Goal: Task Accomplishment & Management: Complete application form

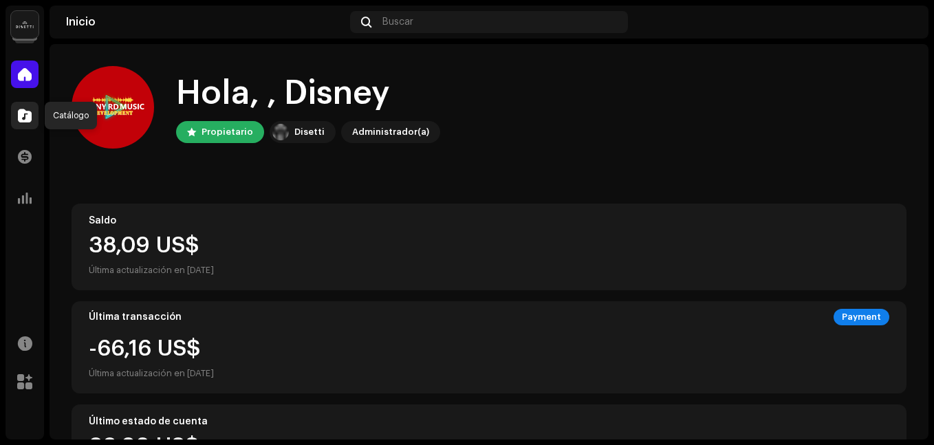
click at [25, 122] on div at bounding box center [25, 116] width 28 height 28
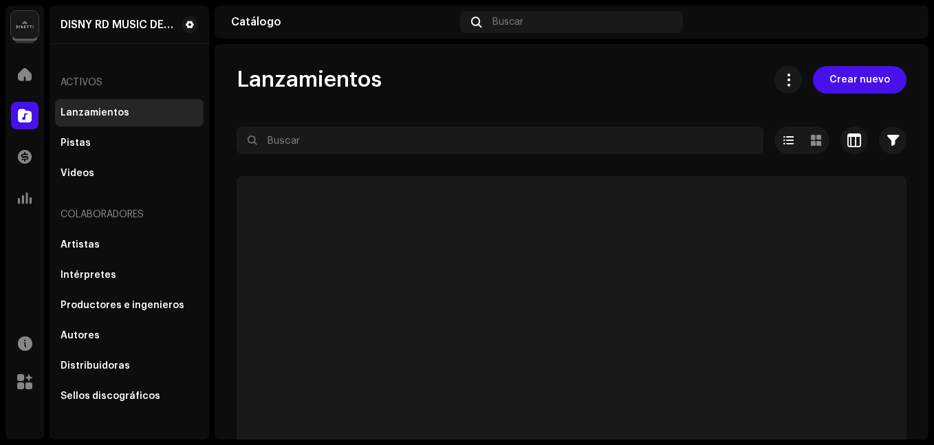
click at [25, 122] on div at bounding box center [25, 116] width 28 height 28
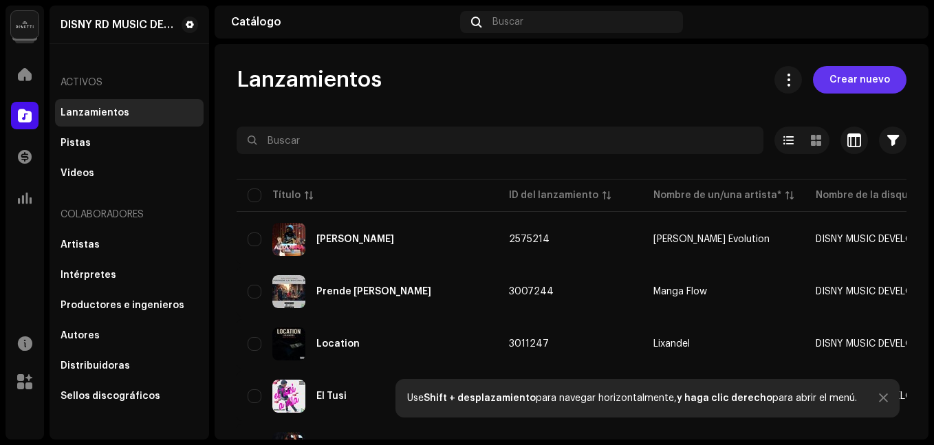
click at [848, 88] on span "Crear nuevo" at bounding box center [859, 80] width 61 height 28
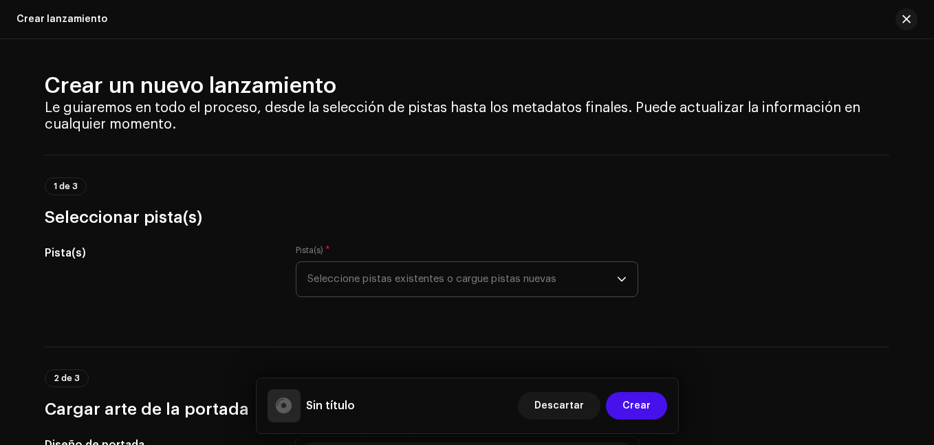
click at [409, 270] on span "Seleccione pistas existentes o cargue pistas nuevas" at bounding box center [461, 279] width 309 height 34
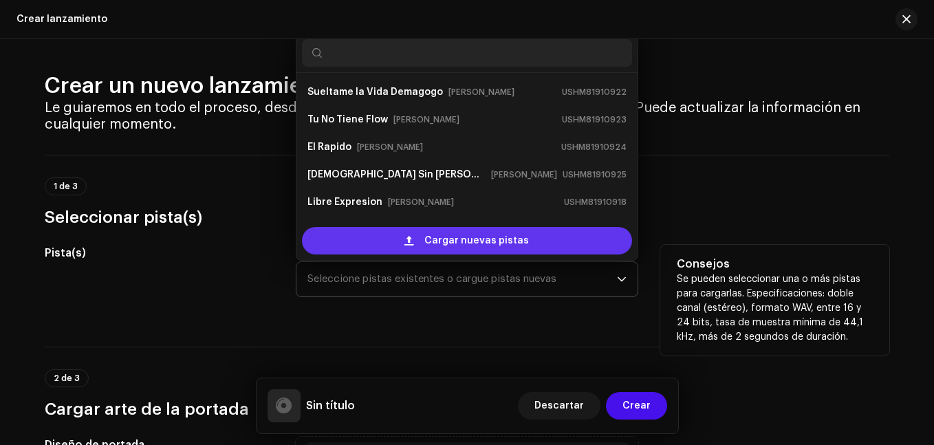
scroll to position [22, 0]
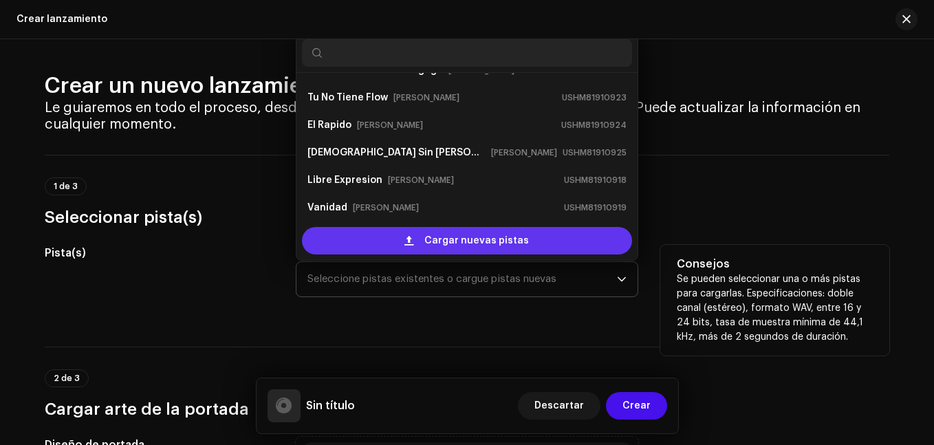
click at [441, 245] on span "Cargar nuevas pistas" at bounding box center [476, 241] width 105 height 28
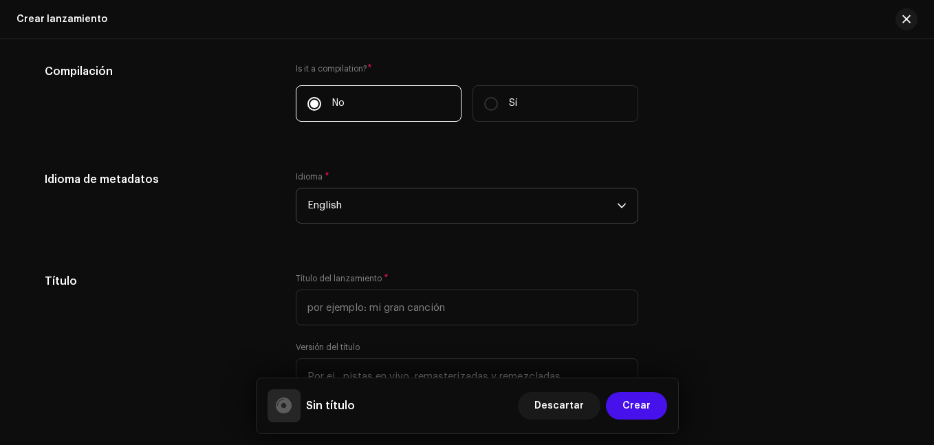
scroll to position [1100, 0]
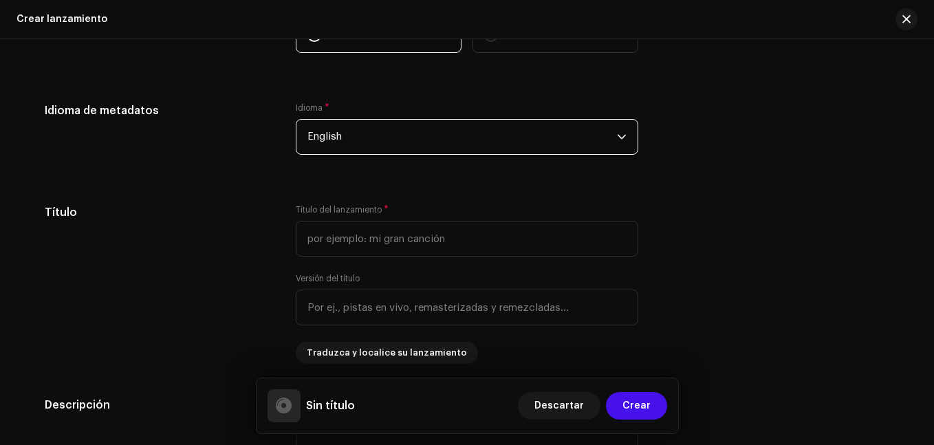
click at [371, 130] on span "English" at bounding box center [461, 137] width 309 height 34
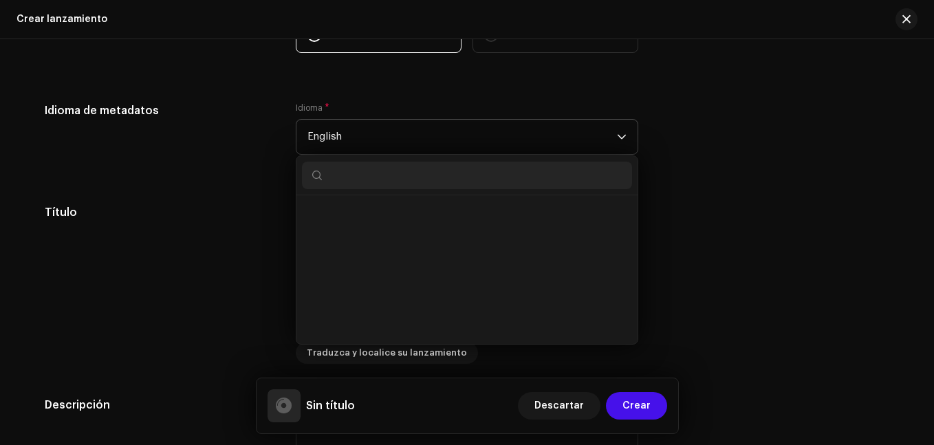
scroll to position [1271, 0]
type input "sp"
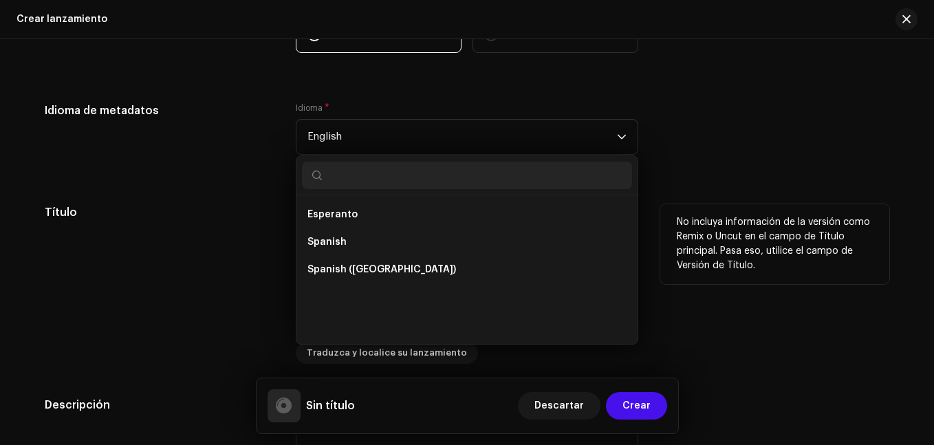
drag, startPoint x: 349, startPoint y: 236, endPoint x: 357, endPoint y: 215, distance: 22.9
click at [349, 236] on input "text" at bounding box center [467, 239] width 342 height 36
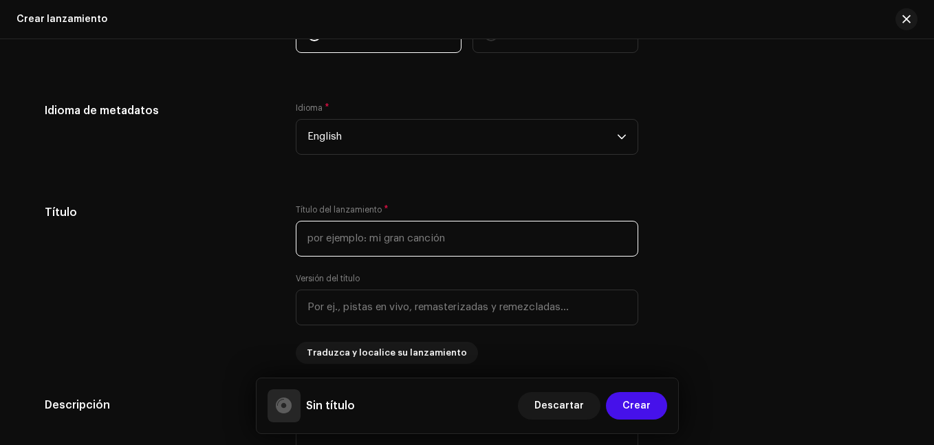
scroll to position [1225, 0]
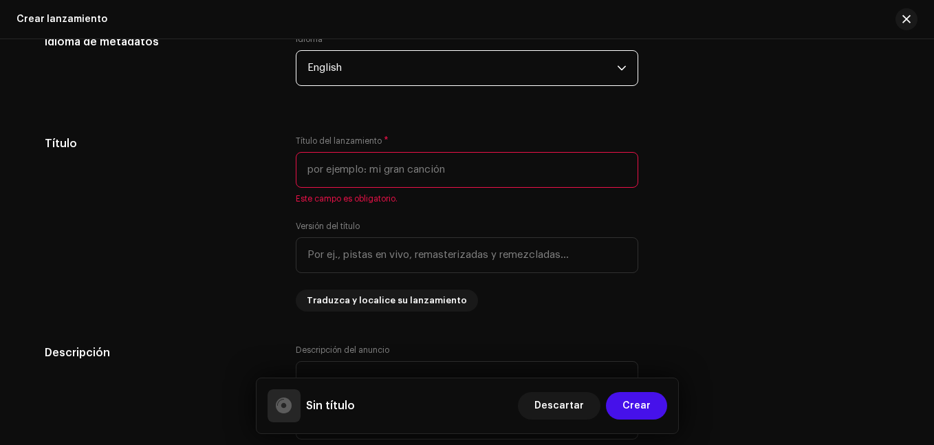
click at [388, 72] on span "English" at bounding box center [461, 68] width 309 height 34
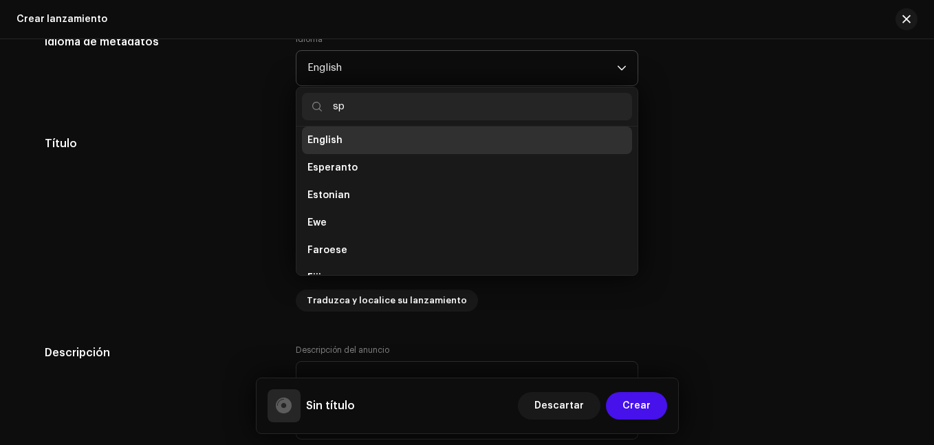
scroll to position [0, 0]
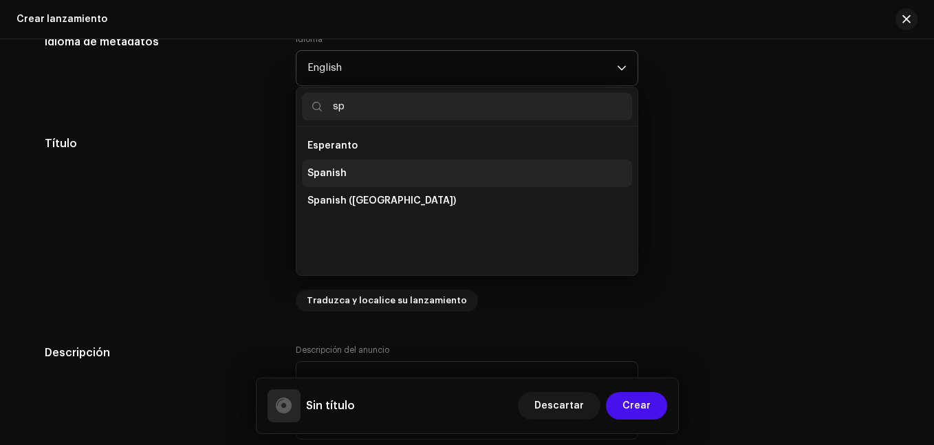
type input "sp"
click at [379, 168] on li "Spanish" at bounding box center [467, 174] width 330 height 28
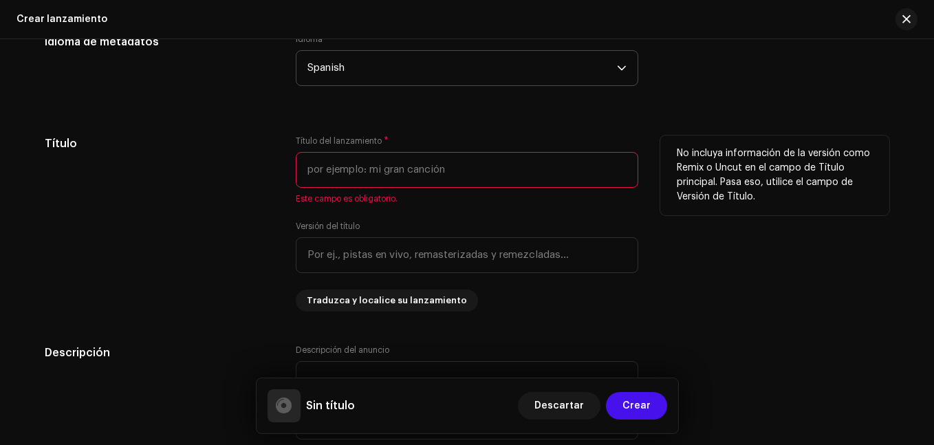
click at [377, 170] on input "text" at bounding box center [467, 170] width 342 height 36
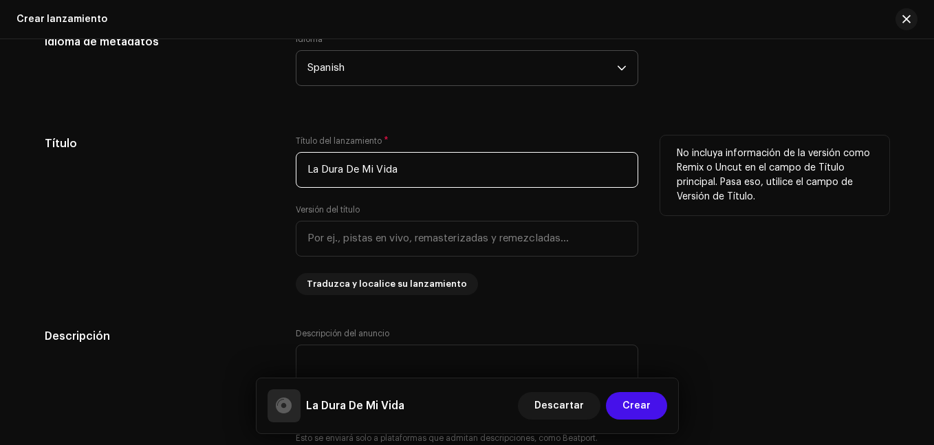
type input "La Dura De Mi Vida"
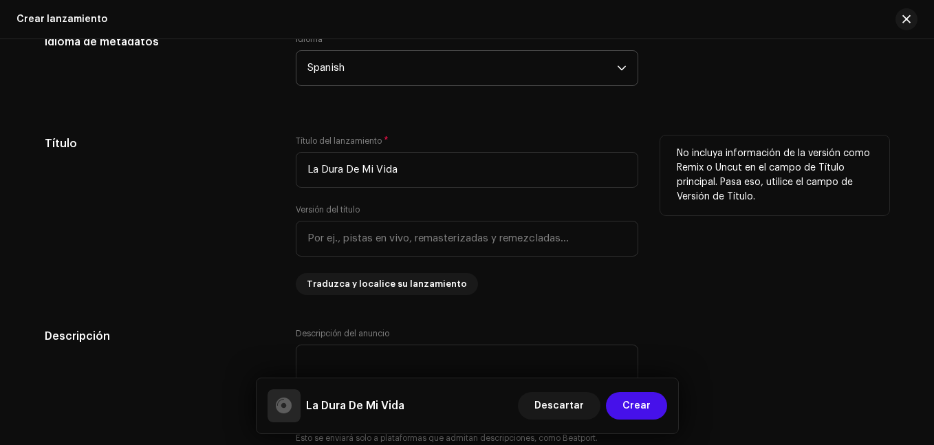
click at [780, 276] on div "No incluya información de la versión como Remix o Uncut en el campo de Título p…" at bounding box center [774, 215] width 229 height 160
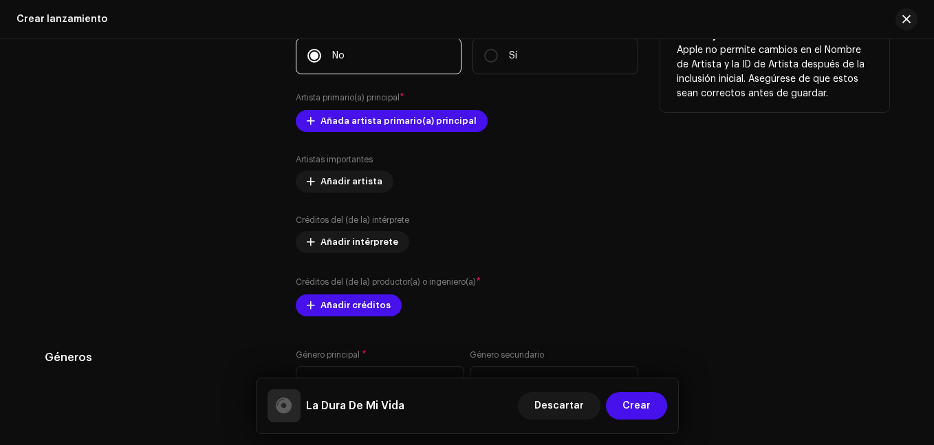
scroll to position [1706, 0]
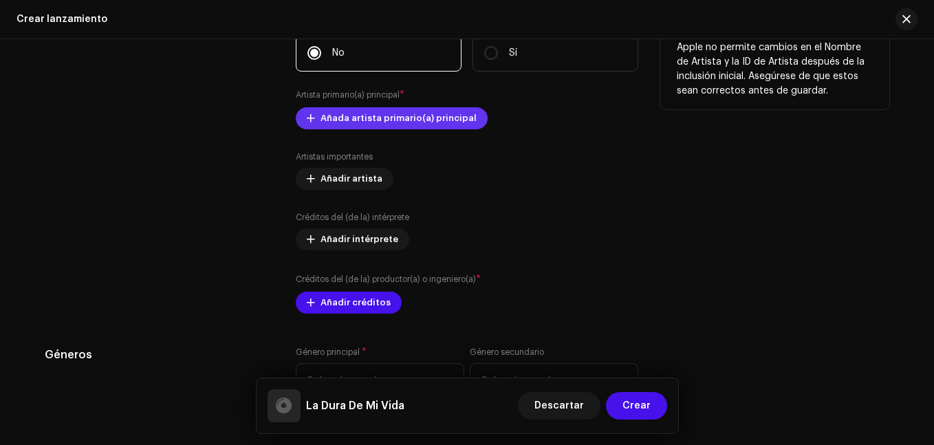
click at [386, 117] on span "Añada artista primario(a) principal" at bounding box center [398, 119] width 156 height 28
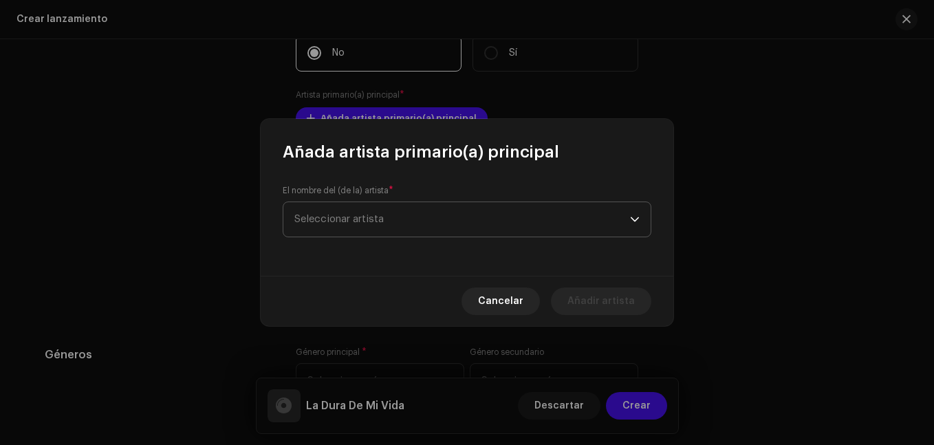
click at [390, 231] on span "Seleccionar artista" at bounding box center [462, 219] width 336 height 34
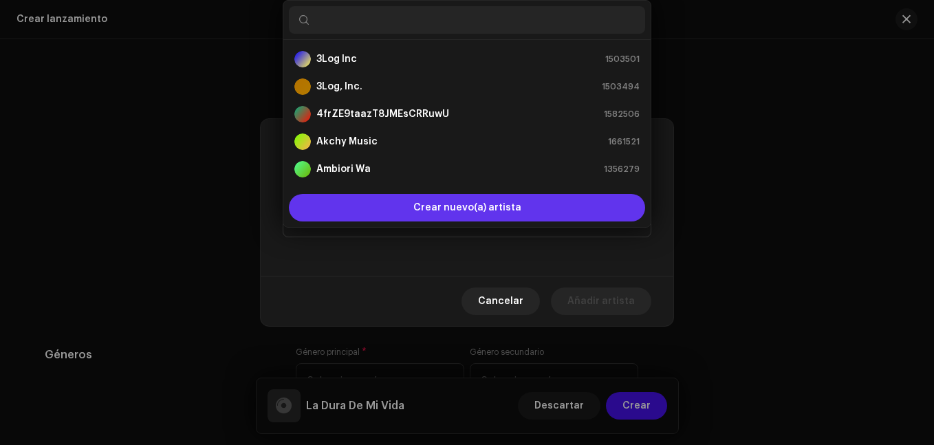
click at [484, 217] on span "Crear nuevo(a) artista" at bounding box center [467, 208] width 108 height 28
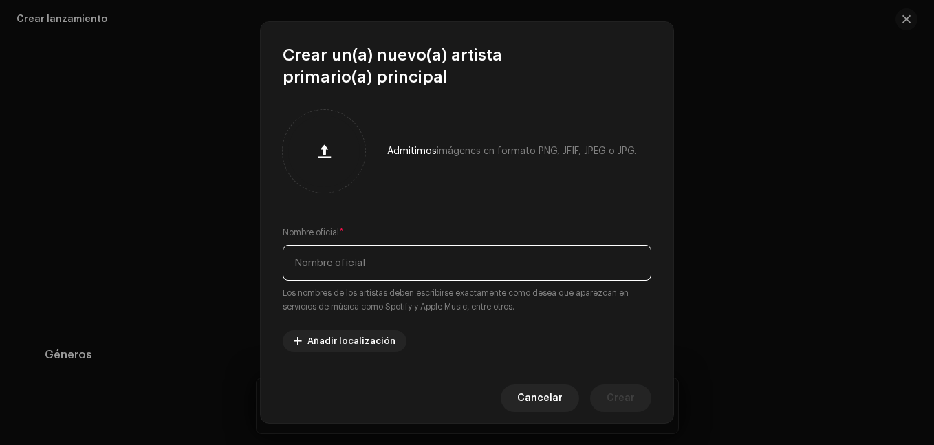
click at [367, 254] on input "text" at bounding box center [467, 263] width 369 height 36
type input "[PERSON_NAME]"
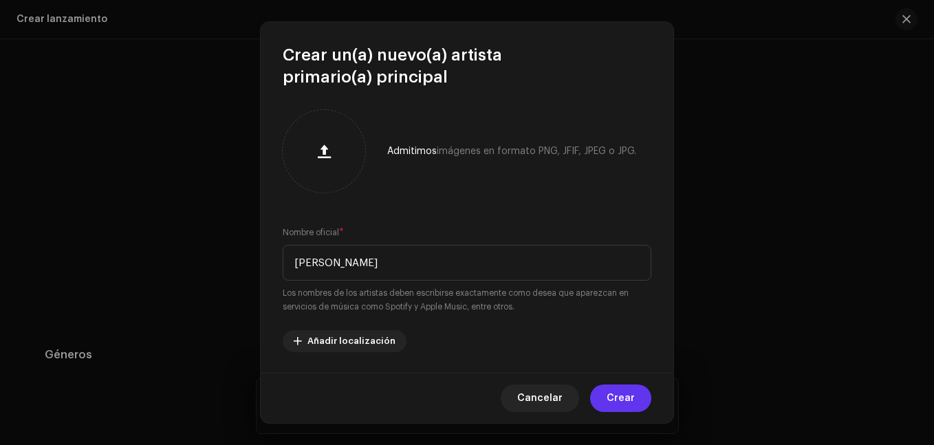
click at [622, 397] on span "Crear" at bounding box center [620, 398] width 28 height 28
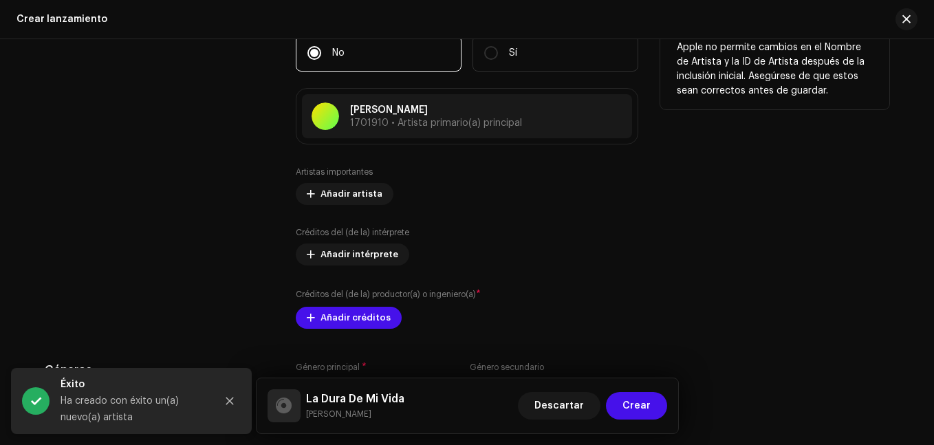
scroll to position [1775, 0]
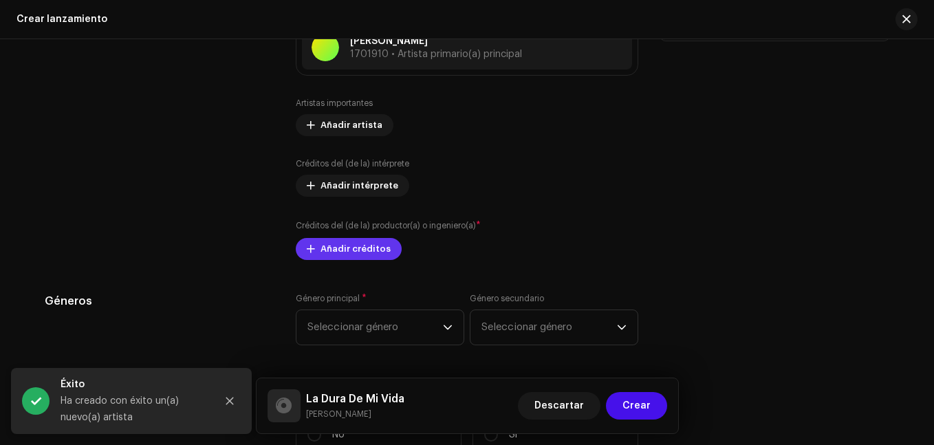
click at [371, 250] on span "Añadir créditos" at bounding box center [355, 249] width 70 height 28
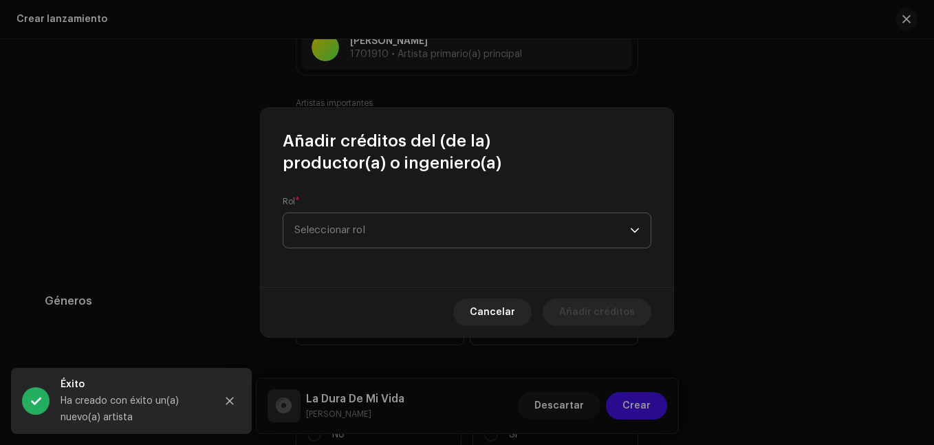
click at [377, 228] on span "Seleccionar rol" at bounding box center [462, 230] width 336 height 34
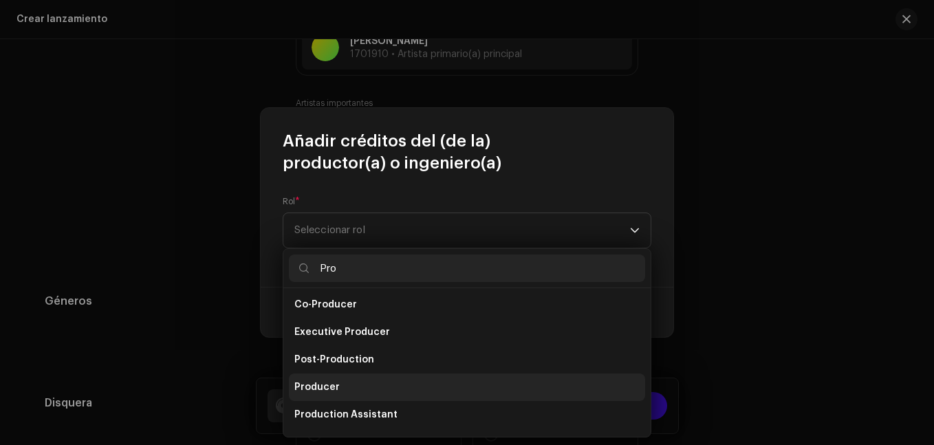
scroll to position [55, 0]
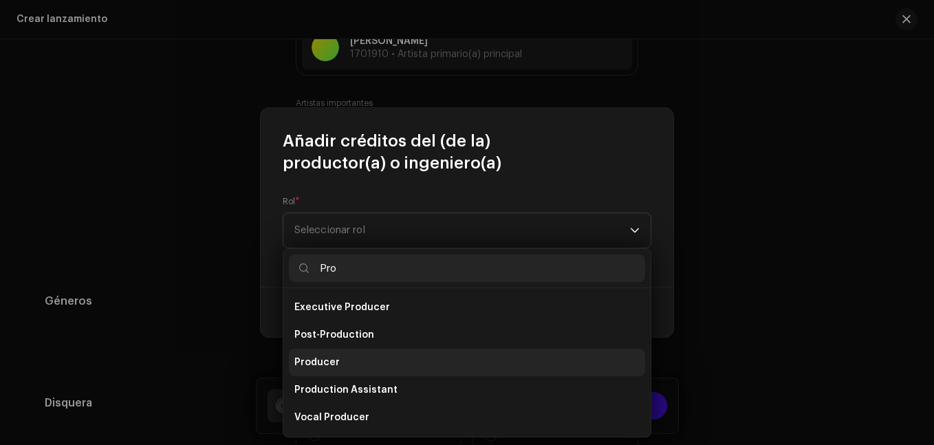
type input "Pro"
click at [338, 369] on li "Producer" at bounding box center [467, 363] width 356 height 28
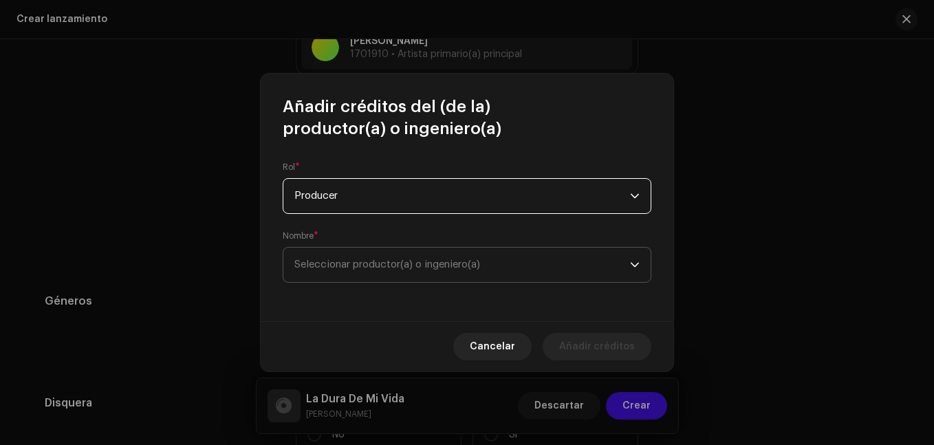
click at [443, 269] on span "Seleccionar productor(a) o ingeniero(a)" at bounding box center [387, 264] width 186 height 10
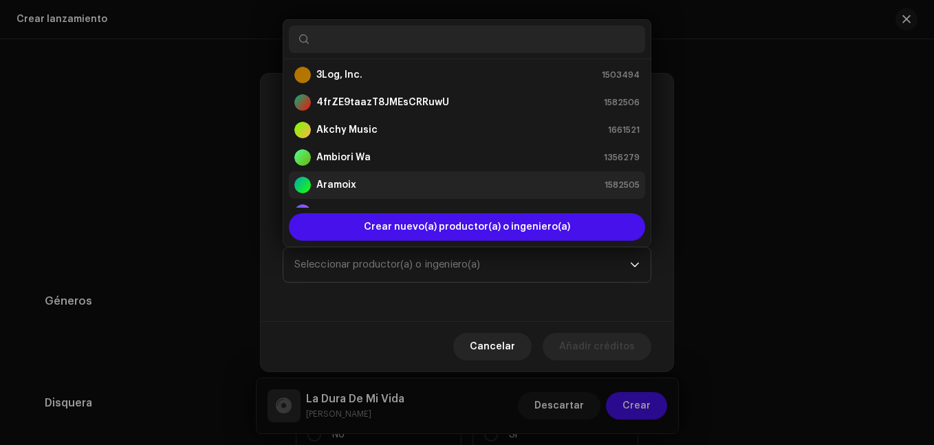
scroll to position [0, 0]
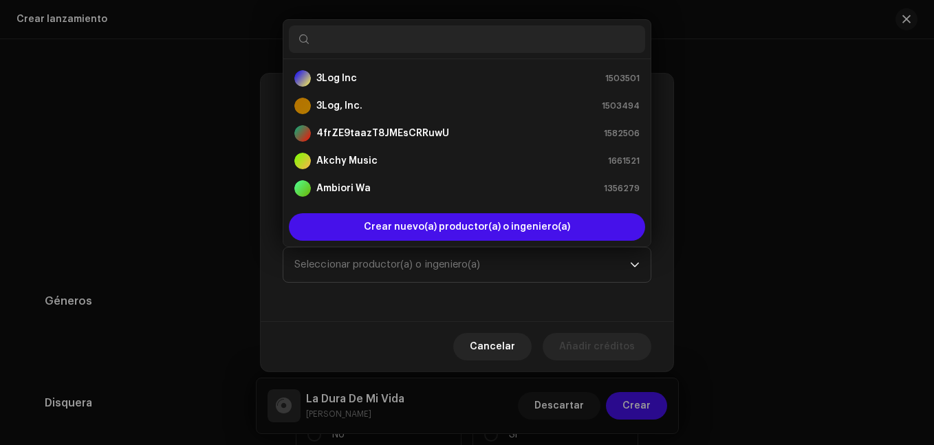
click at [408, 297] on div "Rol * Producer Nombre * Seleccionar productor(a) o ingeniero(a)" at bounding box center [467, 231] width 413 height 182
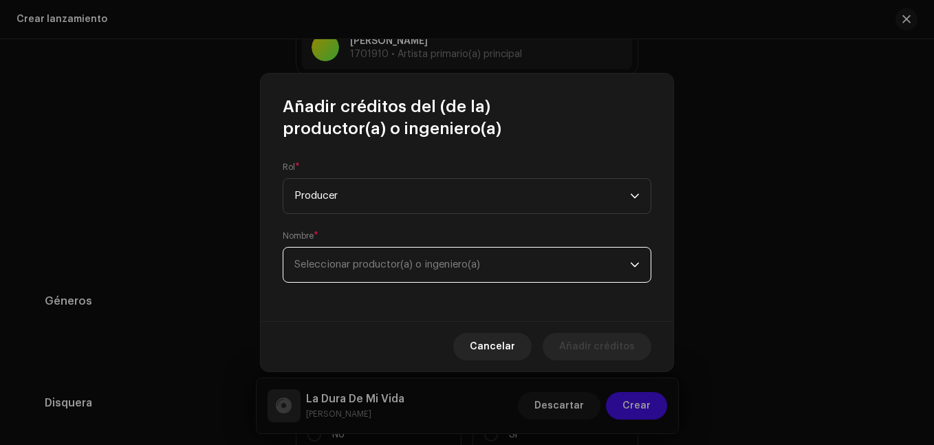
click at [413, 262] on span "Seleccionar productor(a) o ingeniero(a)" at bounding box center [387, 264] width 186 height 10
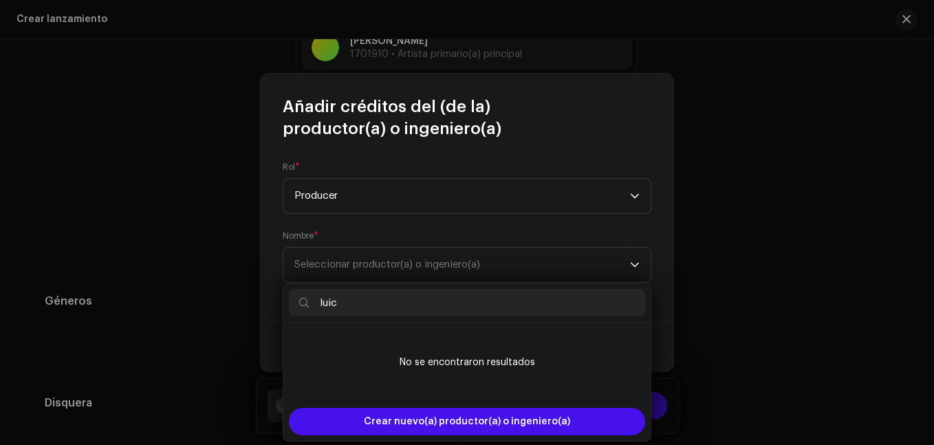
drag, startPoint x: 355, startPoint y: 298, endPoint x: 300, endPoint y: 296, distance: 55.7
click at [300, 300] on p-iconfield "luic" at bounding box center [467, 303] width 356 height 28
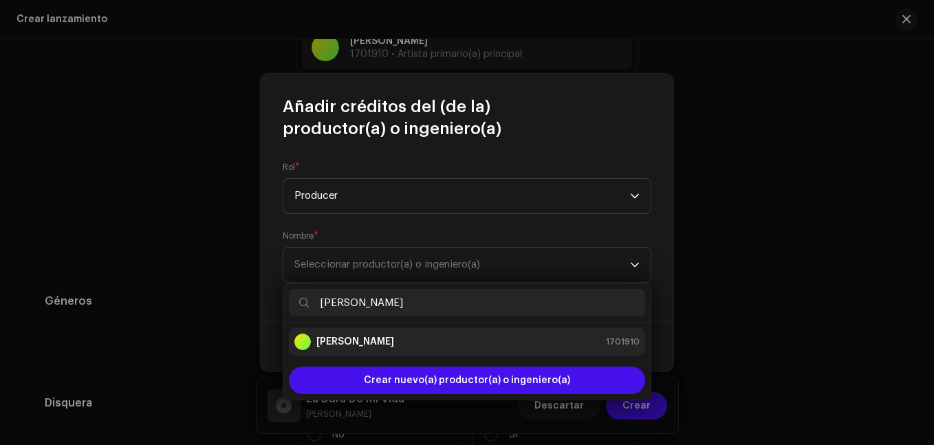
type input "[PERSON_NAME]"
click at [384, 344] on div "[PERSON_NAME] 1701910" at bounding box center [466, 341] width 345 height 17
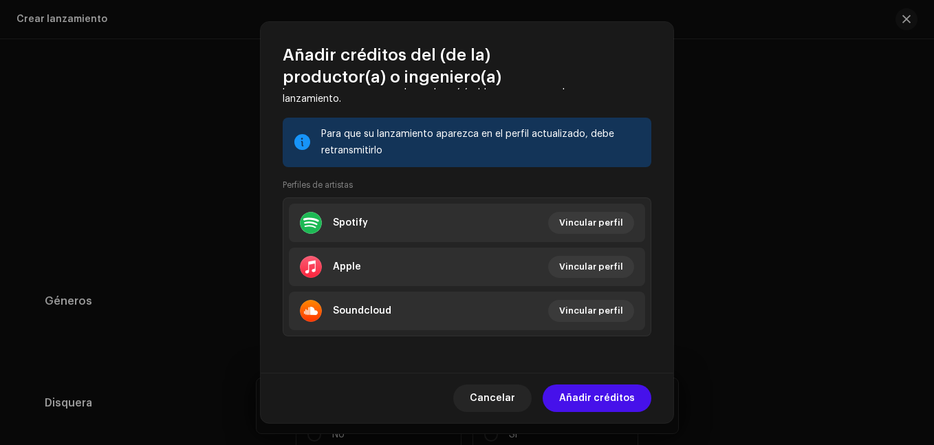
scroll to position [245, 0]
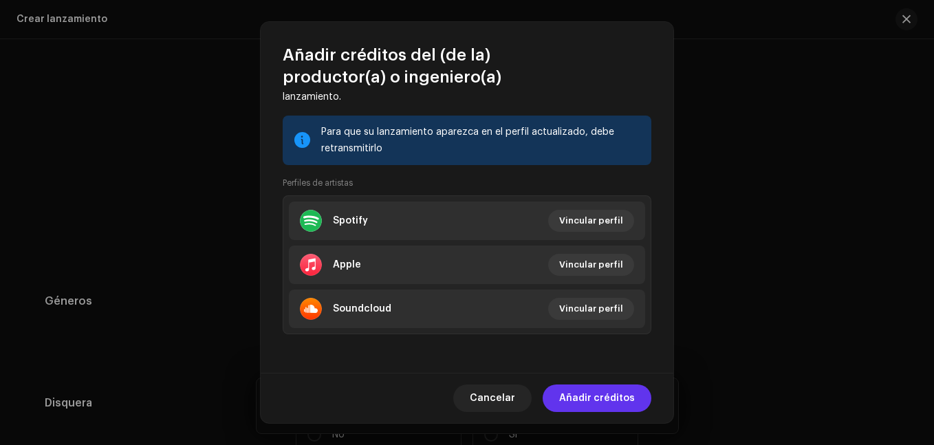
click at [594, 399] on span "Añadir créditos" at bounding box center [597, 398] width 76 height 28
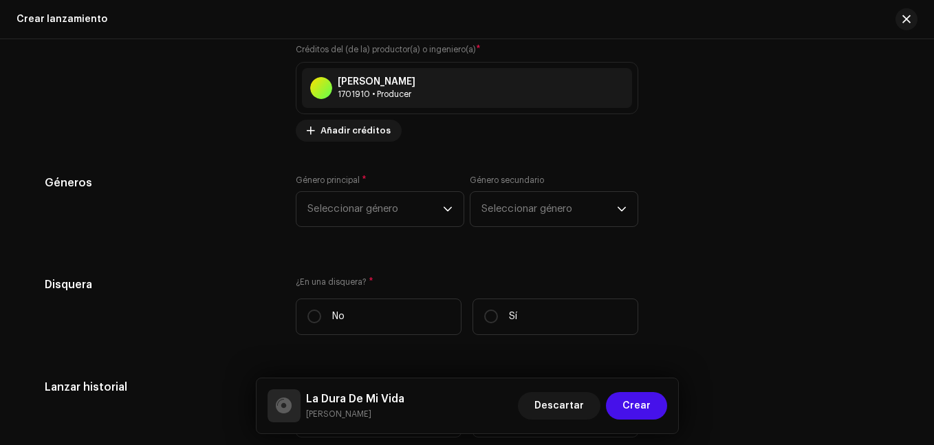
scroll to position [1981, 0]
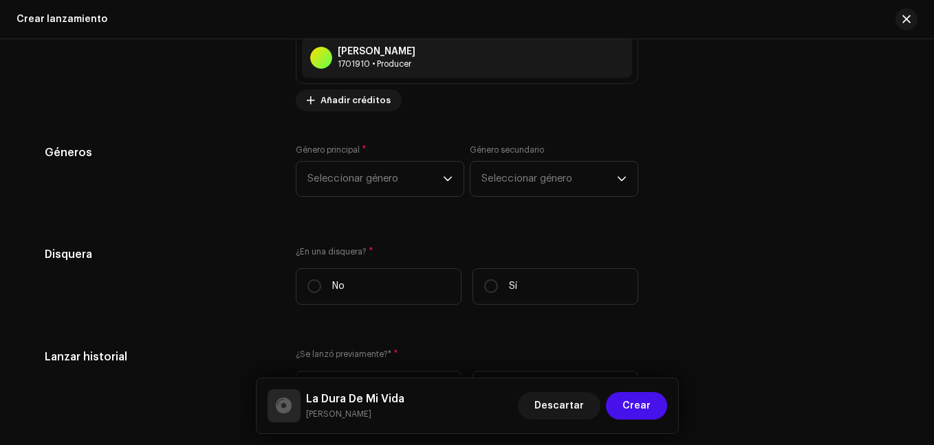
click at [385, 156] on div "Género principal * Seleccionar género" at bounding box center [380, 170] width 168 height 52
click at [393, 169] on span "Seleccionar género" at bounding box center [374, 179] width 135 height 34
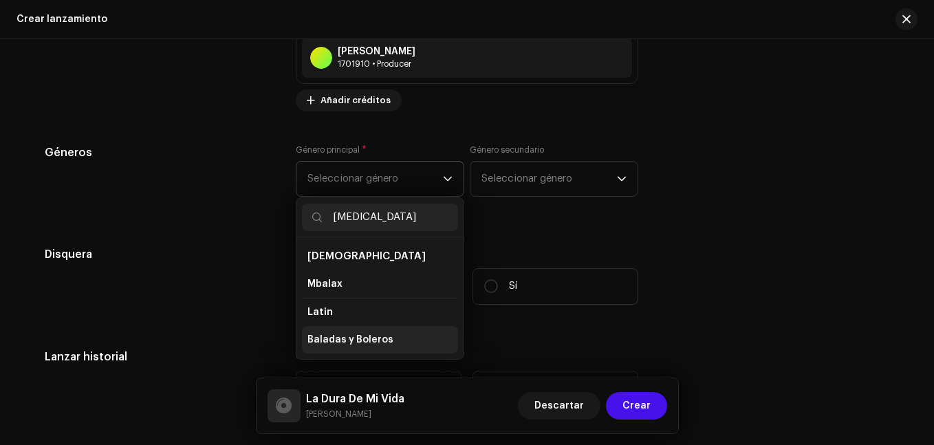
type input "[MEDICAL_DATA]"
click at [377, 340] on span "Baladas y Boleros" at bounding box center [350, 340] width 86 height 14
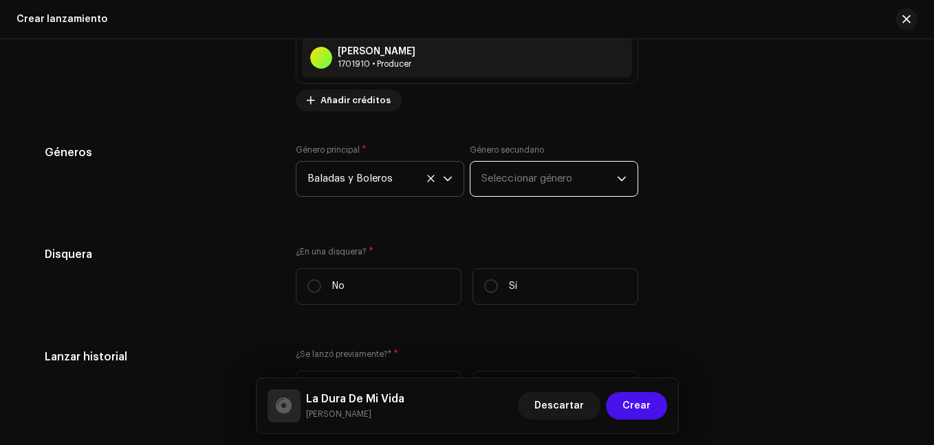
click at [528, 174] on span "Seleccionar género" at bounding box center [548, 179] width 135 height 34
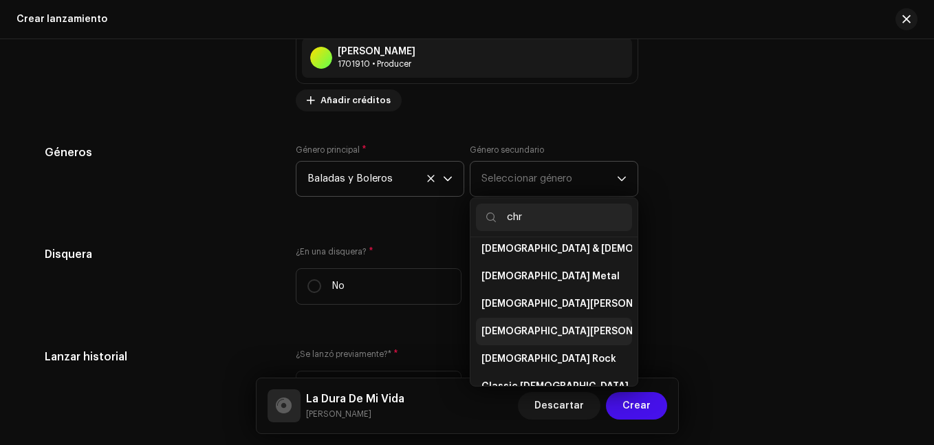
scroll to position [69, 0]
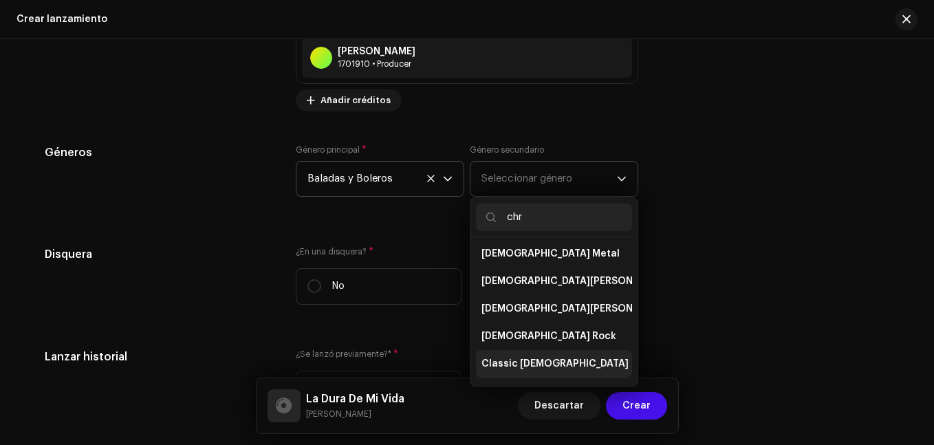
type input "chr"
click at [556, 350] on li "Classic [DEMOGRAPHIC_DATA]" at bounding box center [554, 364] width 156 height 28
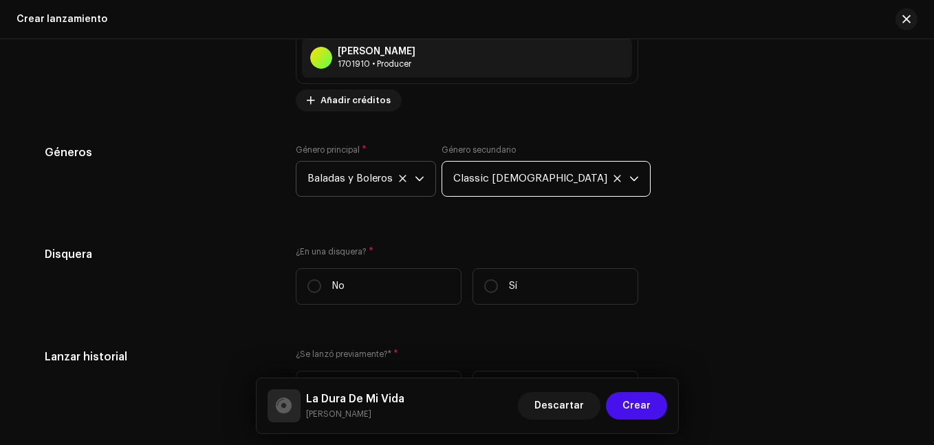
click at [522, 274] on label "Sí" at bounding box center [555, 286] width 166 height 36
click at [498, 279] on input "Sí" at bounding box center [491, 286] width 14 height 14
radio input "true"
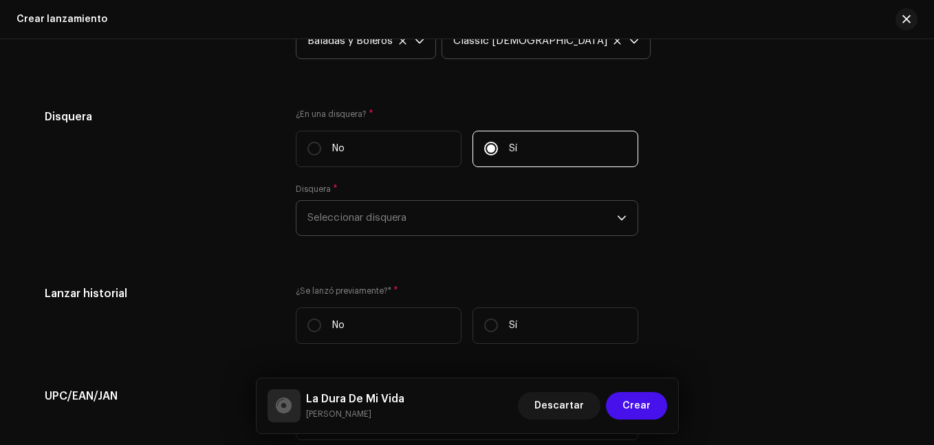
click at [348, 215] on span "Seleccionar disquera" at bounding box center [461, 218] width 309 height 34
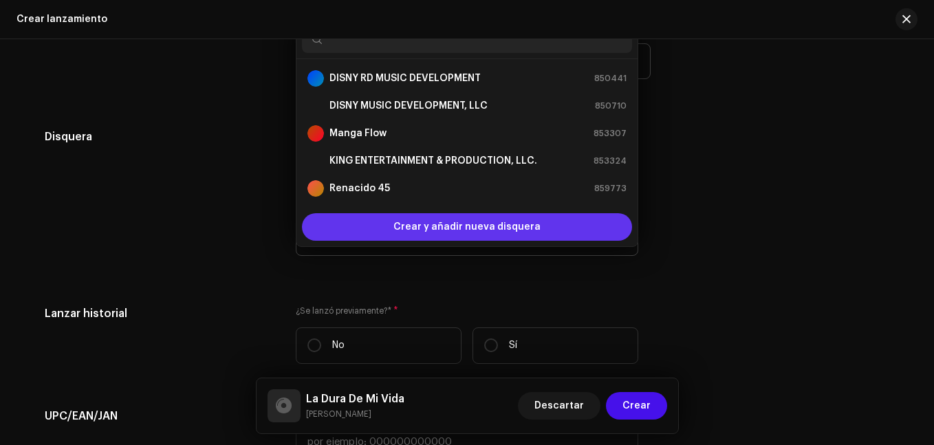
scroll to position [22, 0]
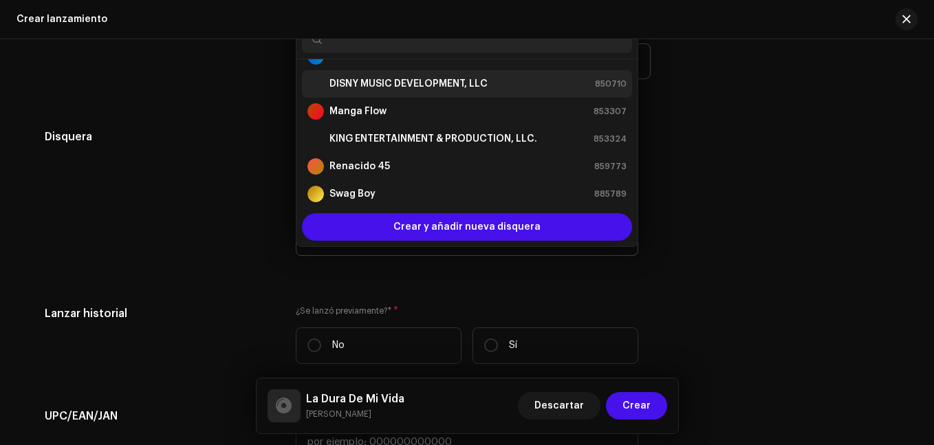
click at [413, 85] on strong "DISNY MUSIC DEVELOPMENT, LLC" at bounding box center [408, 84] width 158 height 14
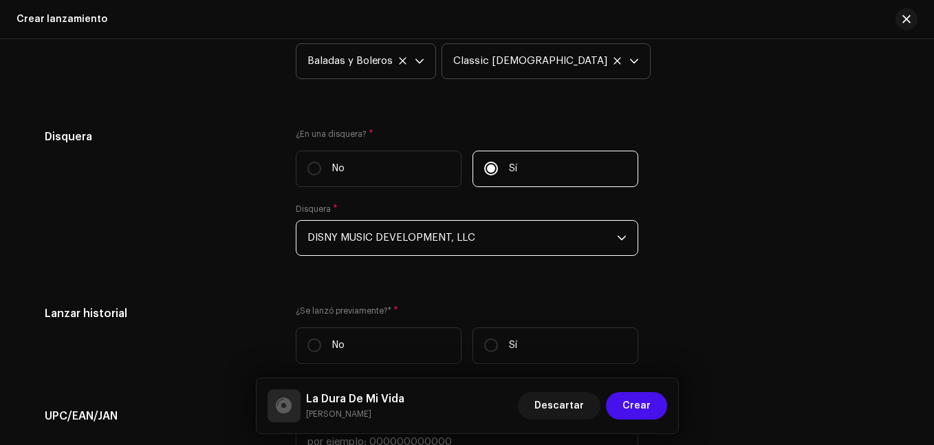
click at [690, 204] on div "Disquera ¿En una disquera? * No Sí Disquera * DISNY MUSIC DEVELOPMENT, LLC" at bounding box center [467, 201] width 844 height 144
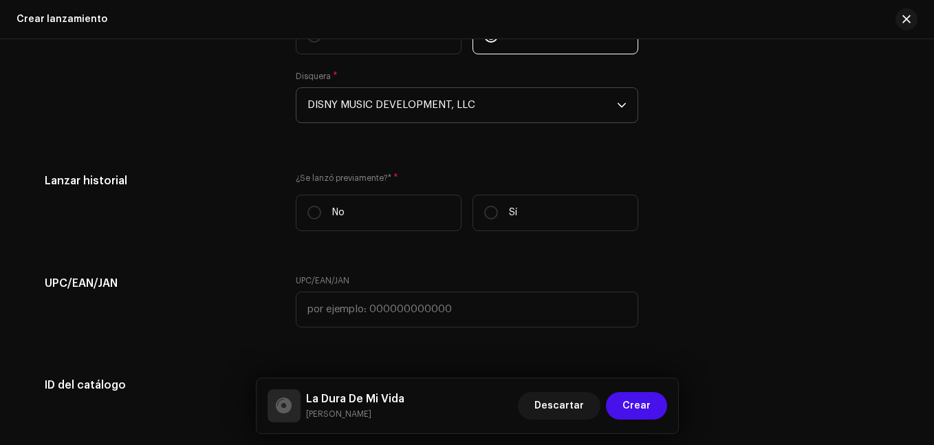
scroll to position [2236, 0]
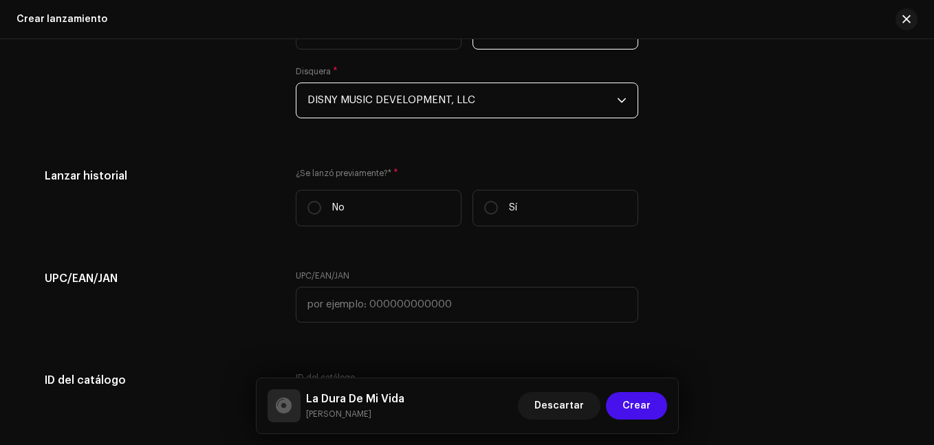
click at [498, 105] on span "DISNY MUSIC DEVELOPMENT, LLC" at bounding box center [461, 100] width 309 height 34
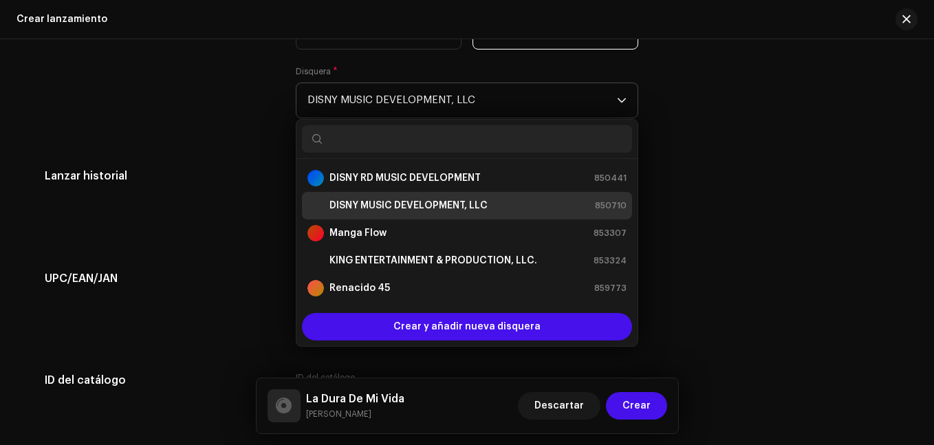
click at [498, 105] on span "DISNY MUSIC DEVELOPMENT, LLC" at bounding box center [461, 100] width 309 height 34
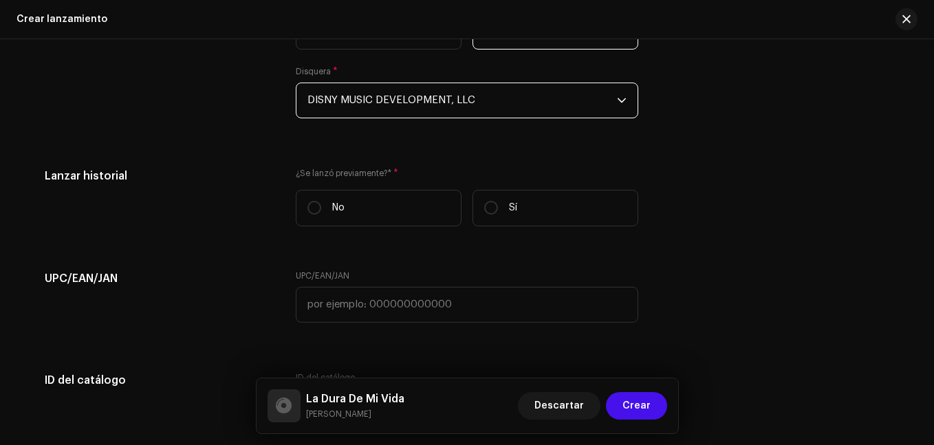
scroll to position [2167, 0]
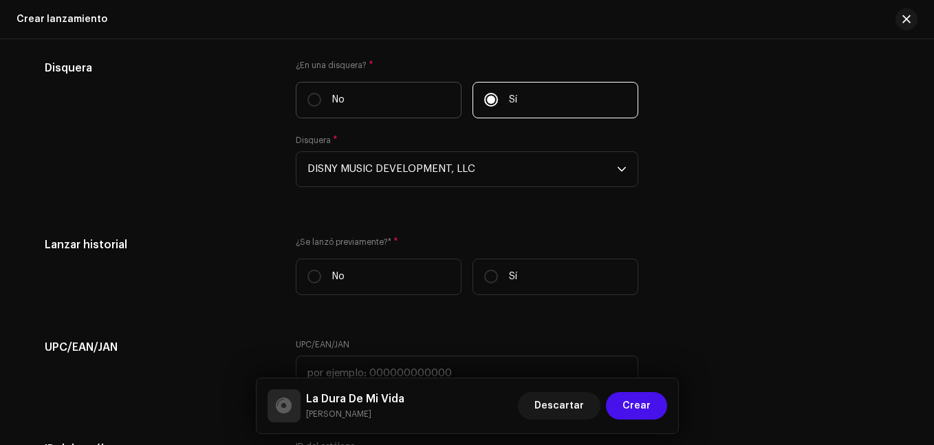
click at [373, 110] on label "No" at bounding box center [379, 100] width 166 height 36
click at [321, 107] on input "No" at bounding box center [314, 100] width 14 height 14
radio input "true"
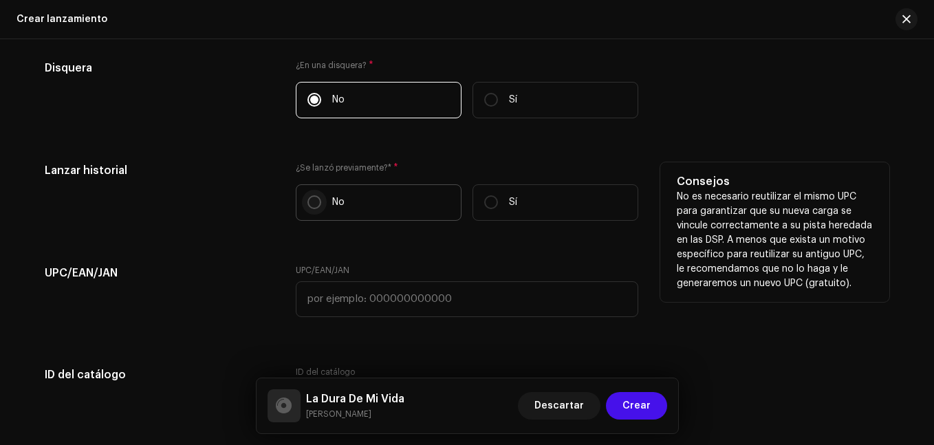
click at [313, 206] on input "No" at bounding box center [314, 202] width 14 height 14
radio input "true"
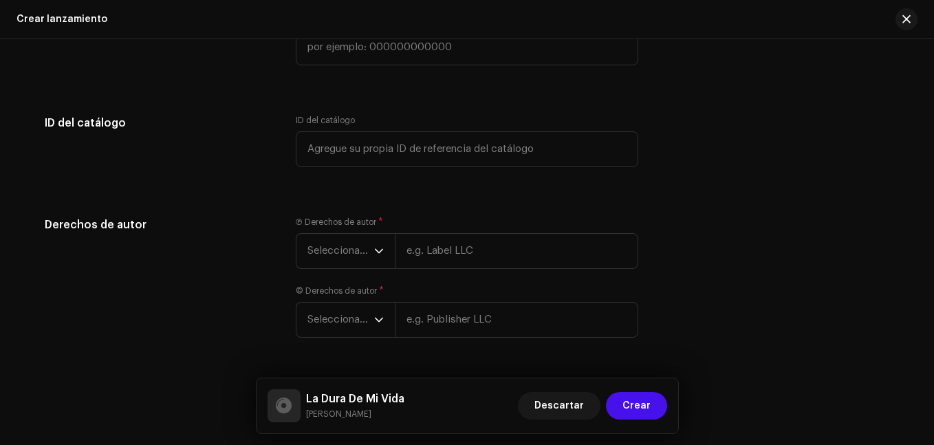
scroll to position [2442, 0]
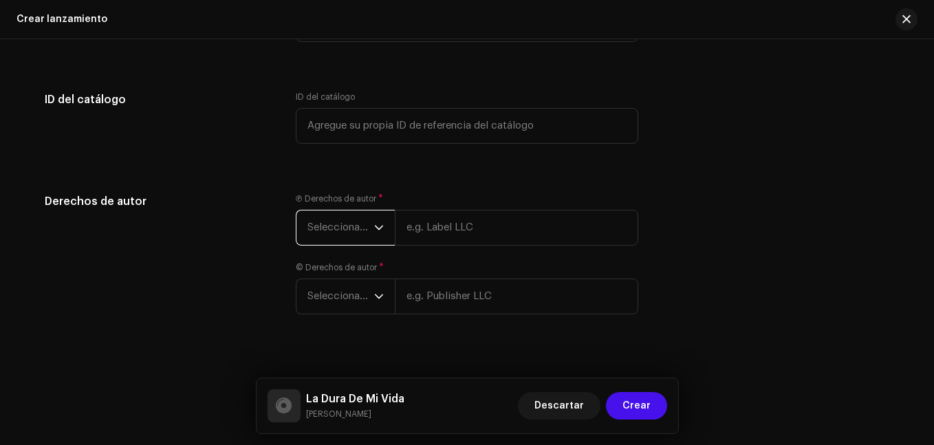
click at [355, 237] on span "Seleccionar año" at bounding box center [340, 227] width 67 height 34
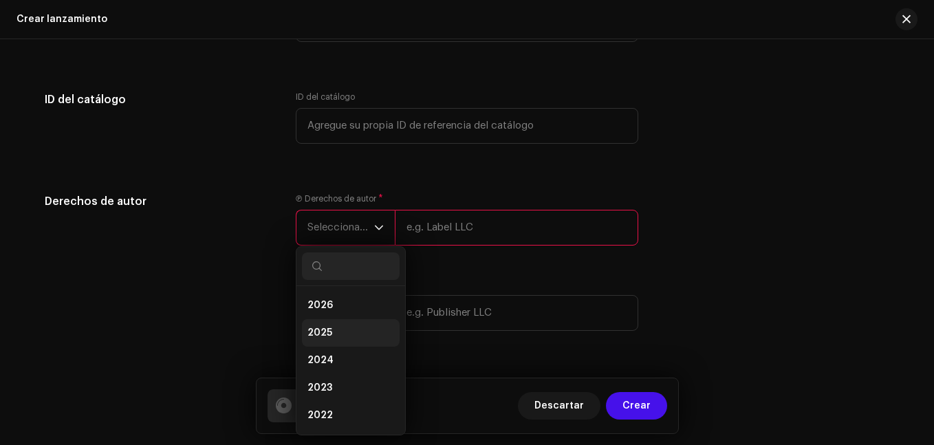
click at [340, 336] on li "2025" at bounding box center [351, 333] width 98 height 28
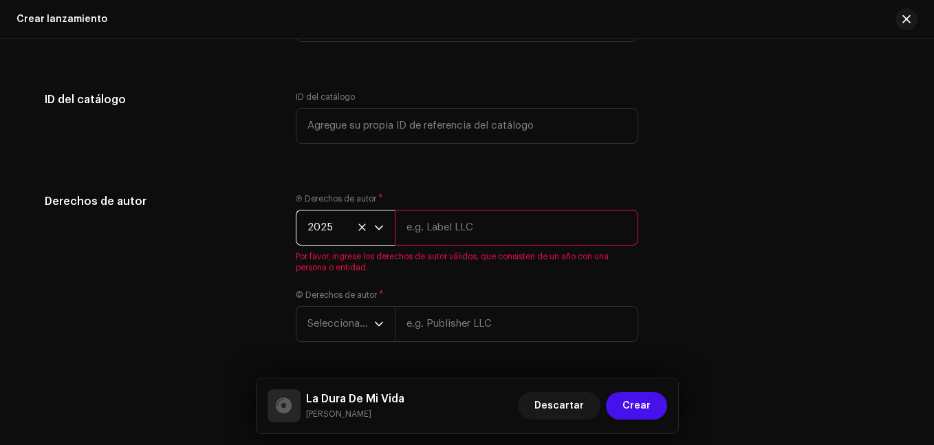
click at [429, 228] on input "text" at bounding box center [516, 228] width 243 height 36
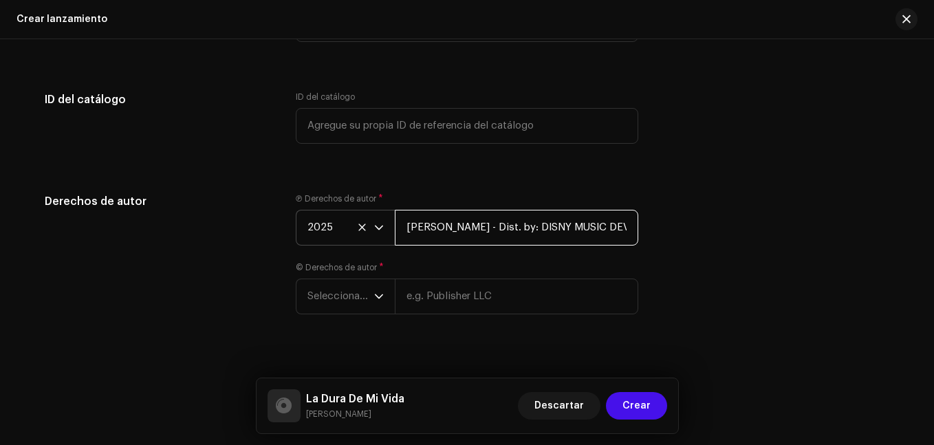
drag, startPoint x: 454, startPoint y: 226, endPoint x: 388, endPoint y: 230, distance: 66.8
click at [388, 230] on div "2025 [PERSON_NAME] - Dist. by: DISNY MUSIC DEVELOPMENT, LLC." at bounding box center [467, 228] width 342 height 36
type input "[PERSON_NAME] - Dist. by: DISNY MUSIC DEVELOPMENT, LLC."
click at [369, 300] on span "Seleccionar año" at bounding box center [340, 296] width 67 height 34
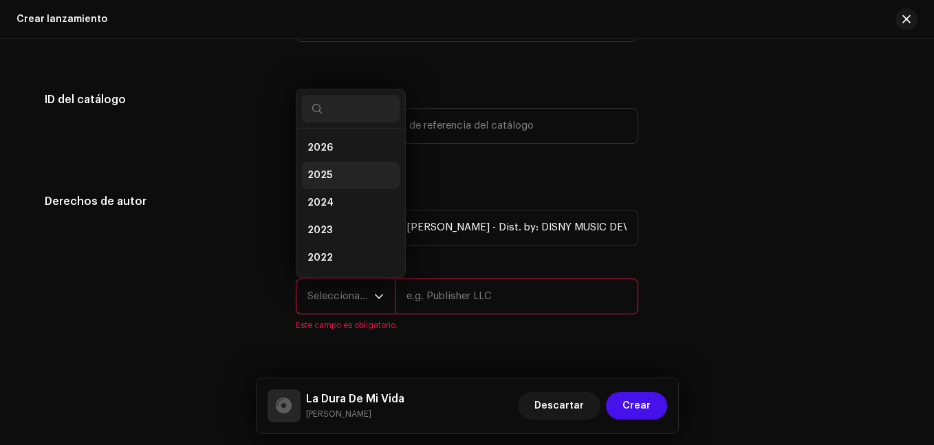
scroll to position [22, 0]
click at [336, 159] on li "2025" at bounding box center [351, 154] width 98 height 28
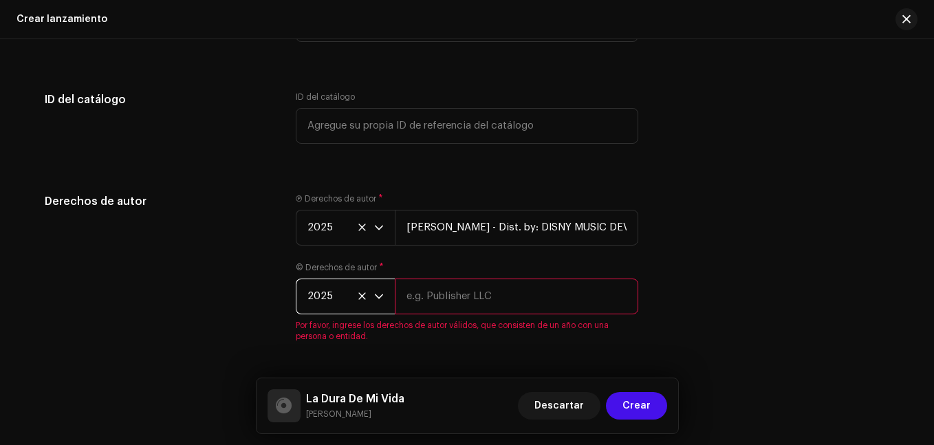
click at [428, 300] on input "text" at bounding box center [516, 296] width 243 height 36
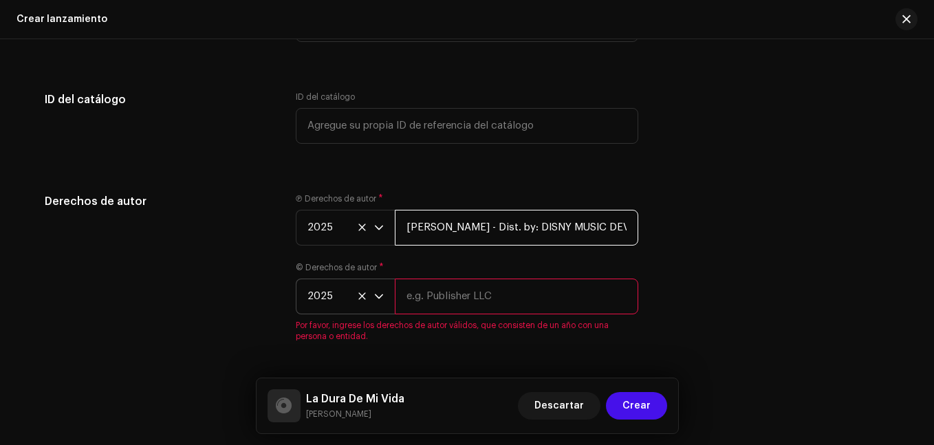
click at [466, 239] on input "[PERSON_NAME] - Dist. by: DISNY MUSIC DEVELOPMENT, LLC." at bounding box center [516, 228] width 243 height 36
click at [470, 295] on input "text" at bounding box center [516, 296] width 243 height 36
paste input "[PERSON_NAME] - Dist. by: DISNY MUSIC DEVELOPMENT, LLC."
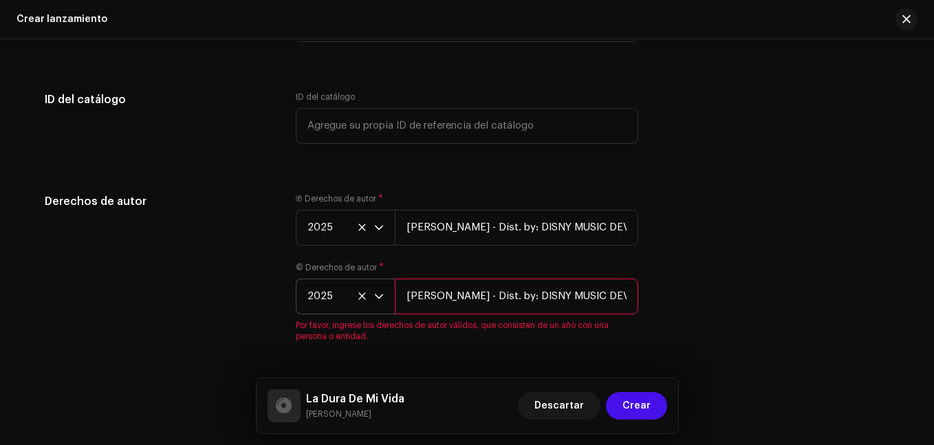
scroll to position [0, 30]
type input "[PERSON_NAME] - Dist. by: DISNY MUSIC DEVELOPMENT, LLC."
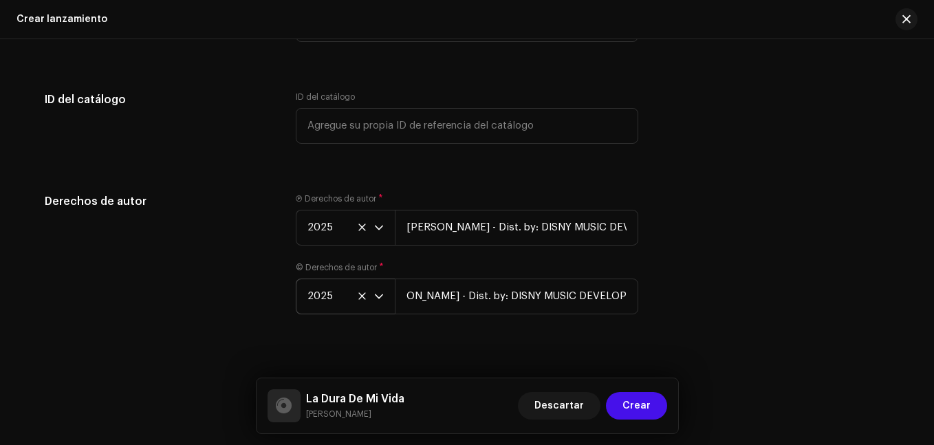
click at [716, 267] on div "Derechos de autor Ⓟ Derechos de autor * 2025 [PERSON_NAME] - Dist. by: DISNY MU…" at bounding box center [467, 262] width 844 height 138
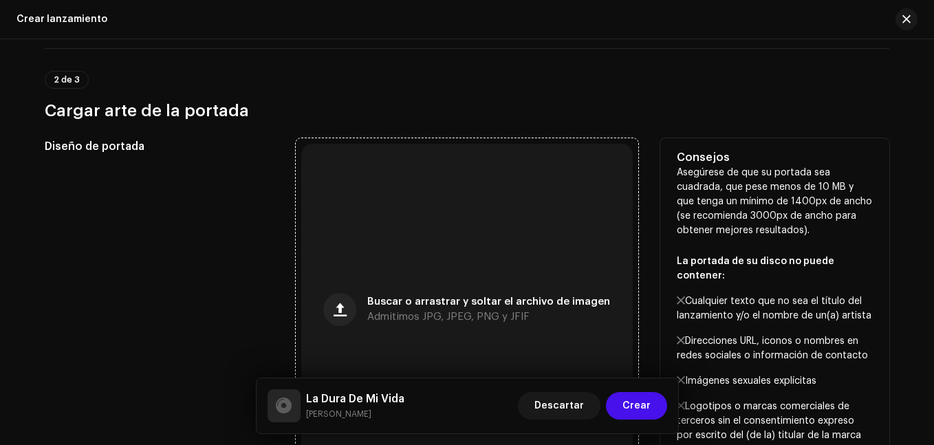
scroll to position [481, 0]
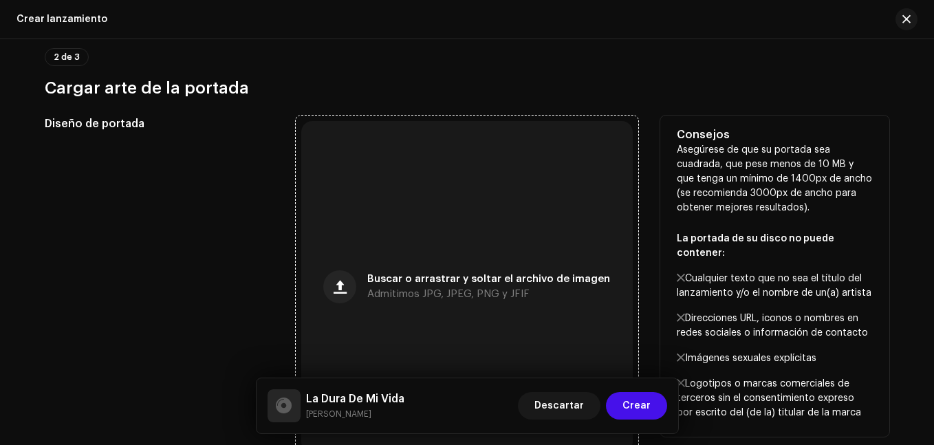
click at [440, 286] on div "Buscar o arrastrar y soltar el archivo de imagen Admitimos JPG, JPEG, PNG y JFIF" at bounding box center [488, 286] width 243 height 25
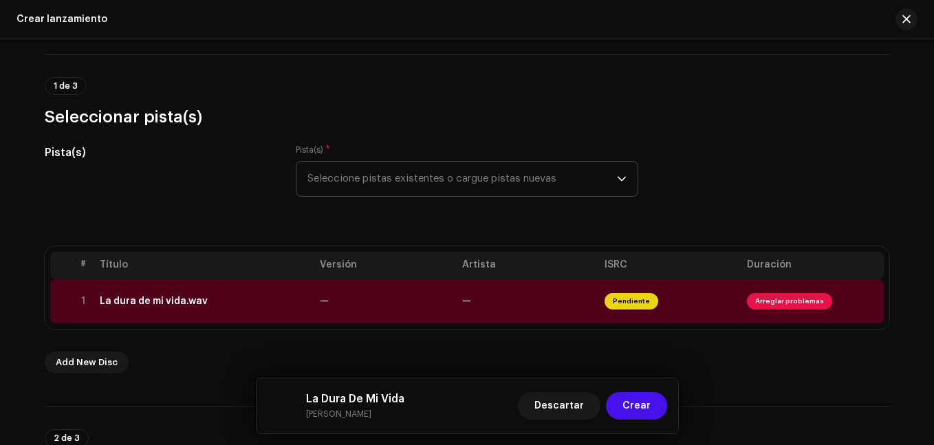
scroll to position [275, 0]
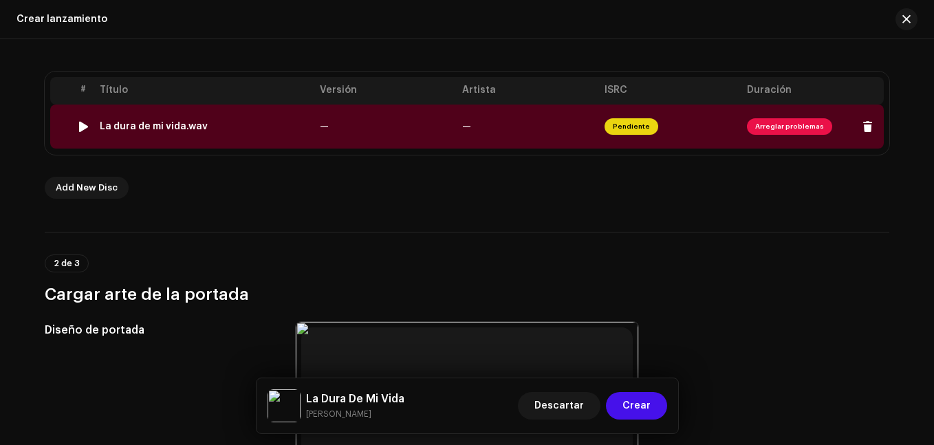
click at [445, 107] on td "—" at bounding box center [385, 127] width 142 height 44
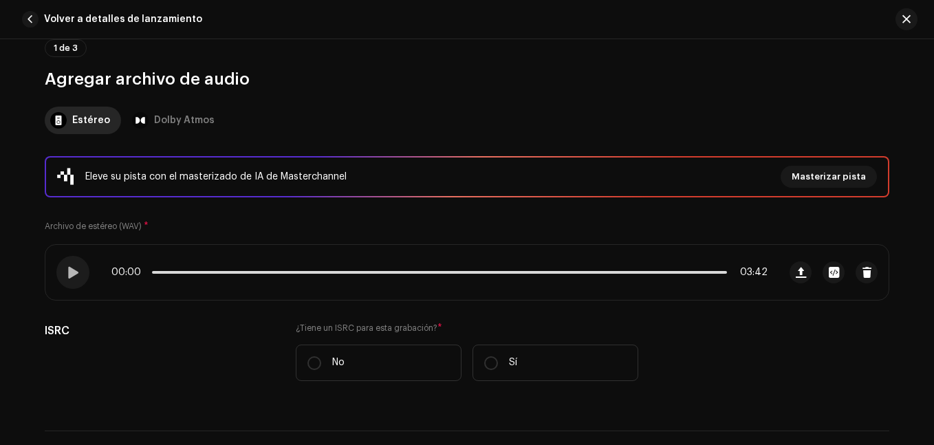
scroll to position [344, 0]
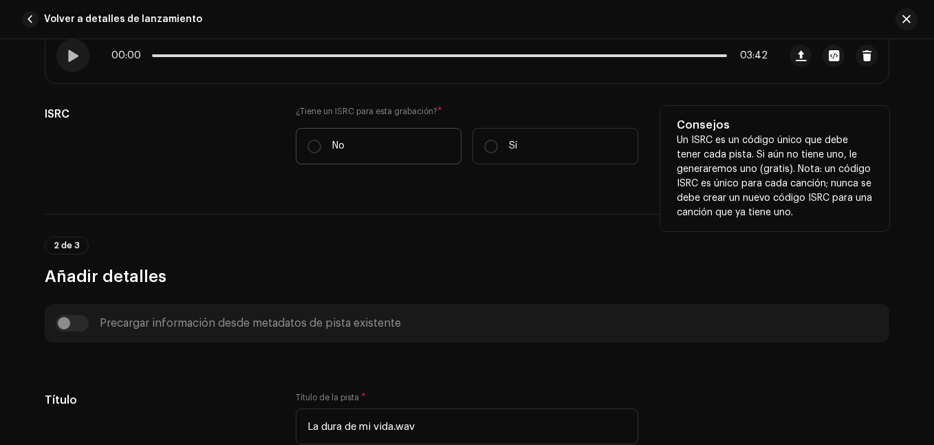
click at [321, 146] on label "No" at bounding box center [379, 146] width 166 height 36
click at [321, 146] on input "No" at bounding box center [314, 147] width 14 height 14
radio input "true"
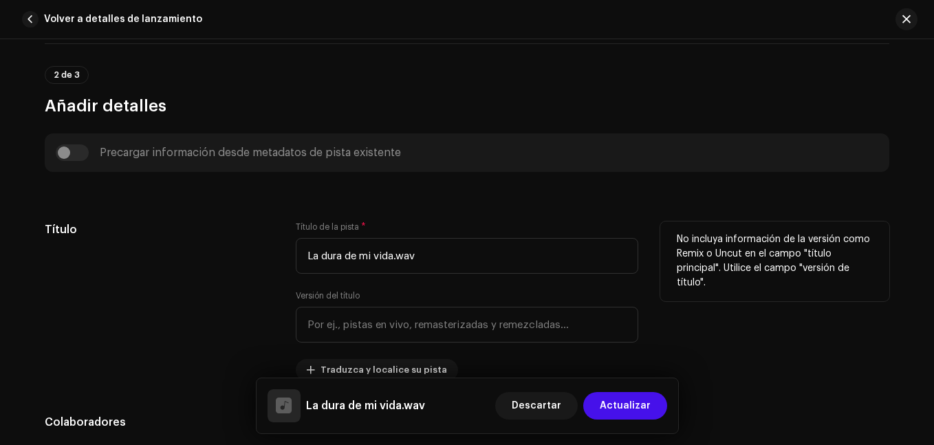
scroll to position [619, 0]
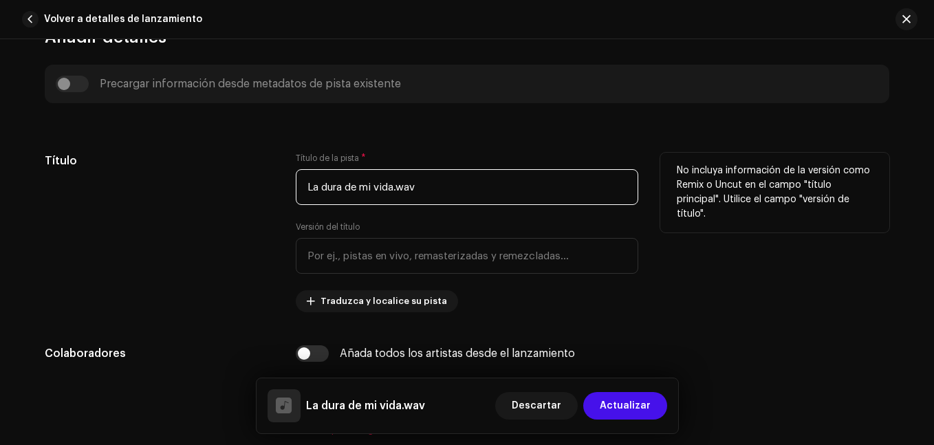
drag, startPoint x: 439, startPoint y: 197, endPoint x: 270, endPoint y: 194, distance: 169.2
click at [272, 195] on div "Título Título de la pista * La dura de mi vida.wav Versión del título Traduzca …" at bounding box center [467, 233] width 844 height 160
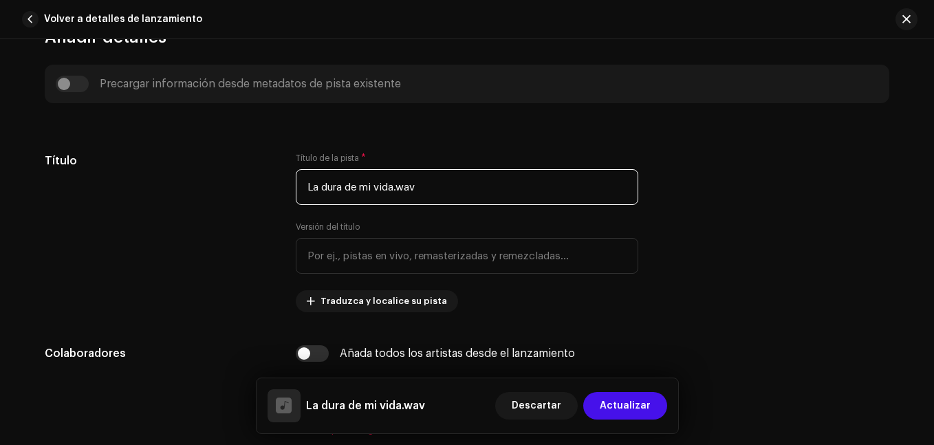
paste input "Dura De Mi Vida"
type input "La Dura De Mi Vida"
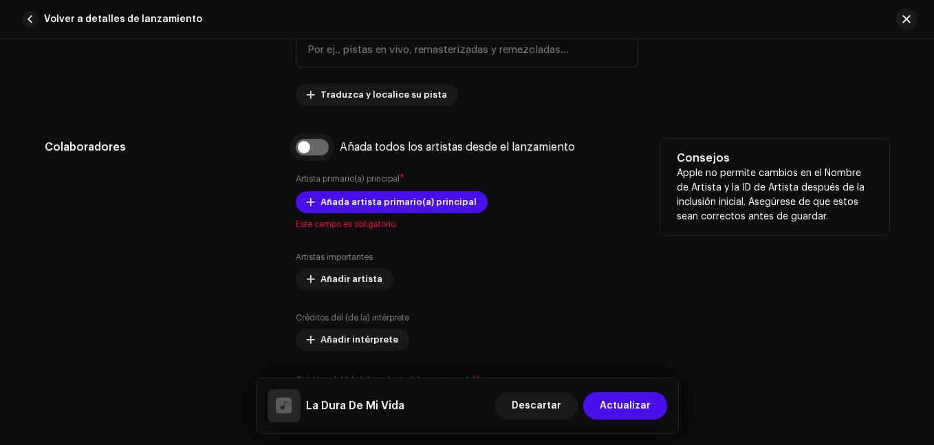
click at [309, 153] on input "checkbox" at bounding box center [312, 147] width 33 height 17
checkbox input "true"
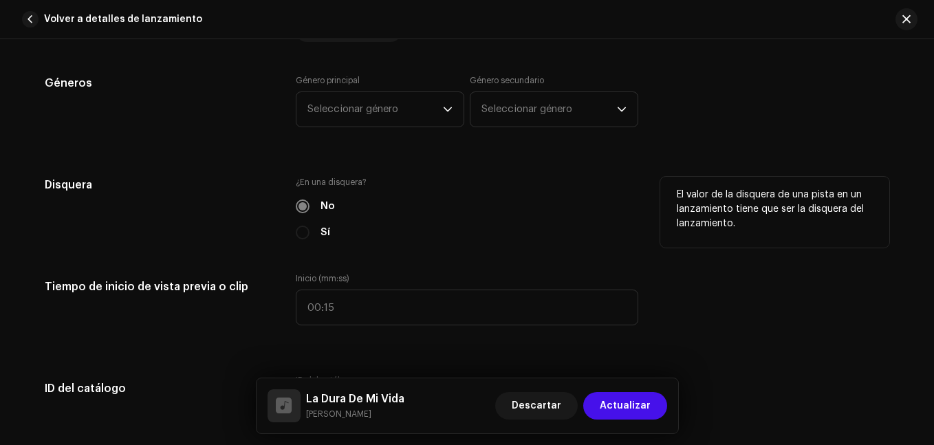
scroll to position [1306, 0]
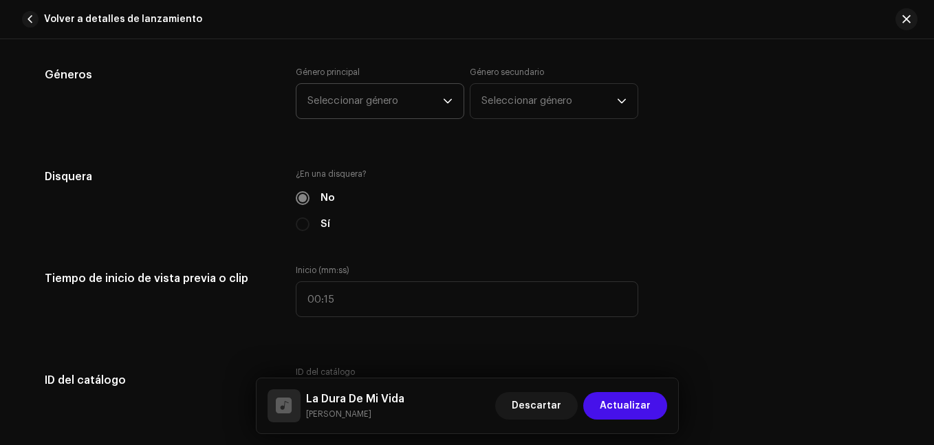
click at [410, 108] on span "Seleccionar género" at bounding box center [374, 101] width 135 height 34
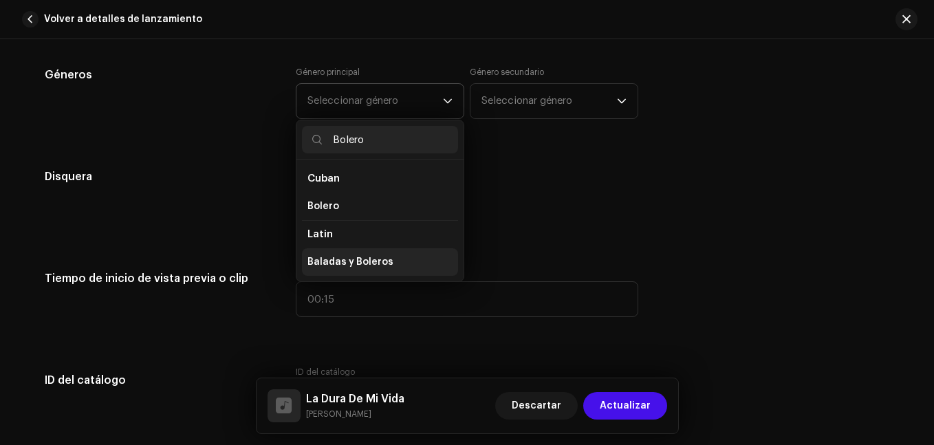
type input "Bolero"
click at [390, 262] on li "Baladas y Boleros" at bounding box center [380, 262] width 156 height 28
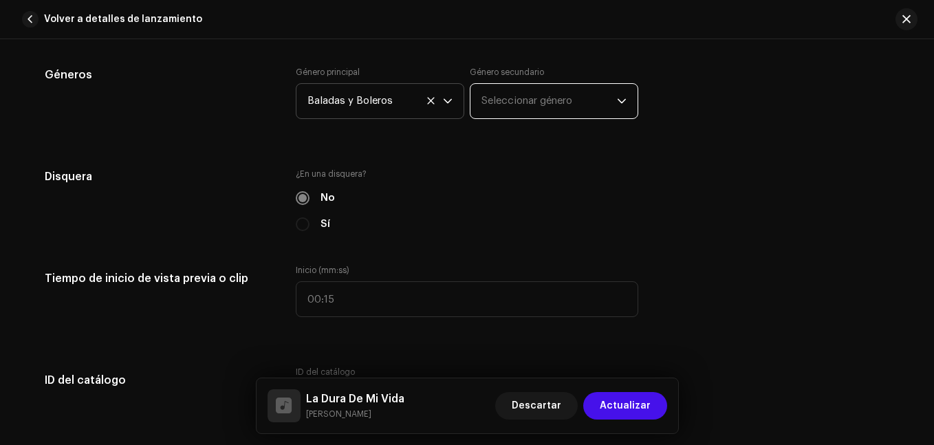
click at [542, 99] on span "Seleccionar género" at bounding box center [548, 101] width 135 height 34
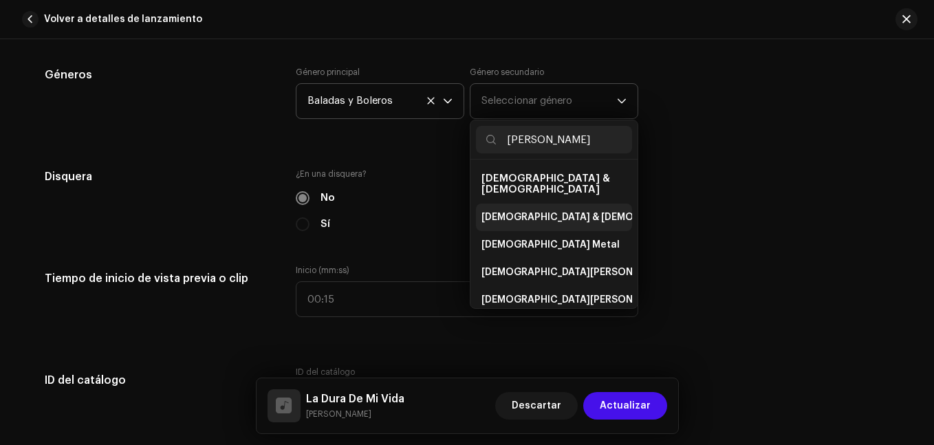
scroll to position [69, 0]
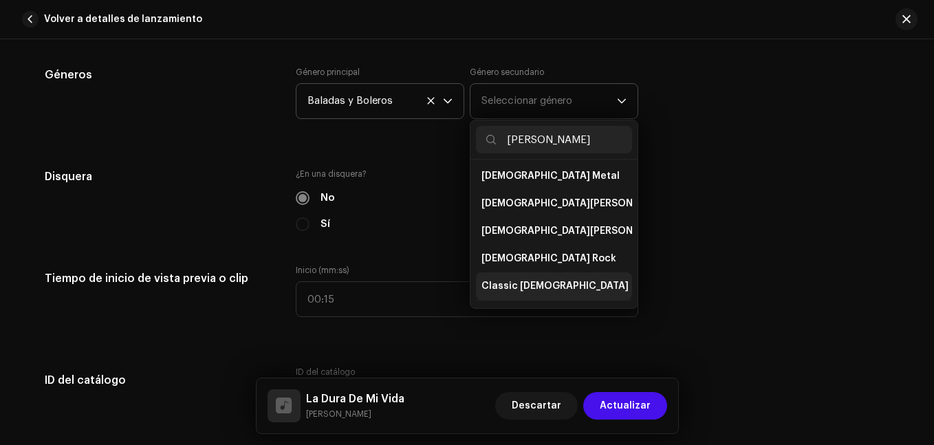
type input "[PERSON_NAME]"
click at [536, 279] on span "Classic [DEMOGRAPHIC_DATA]" at bounding box center [554, 286] width 147 height 14
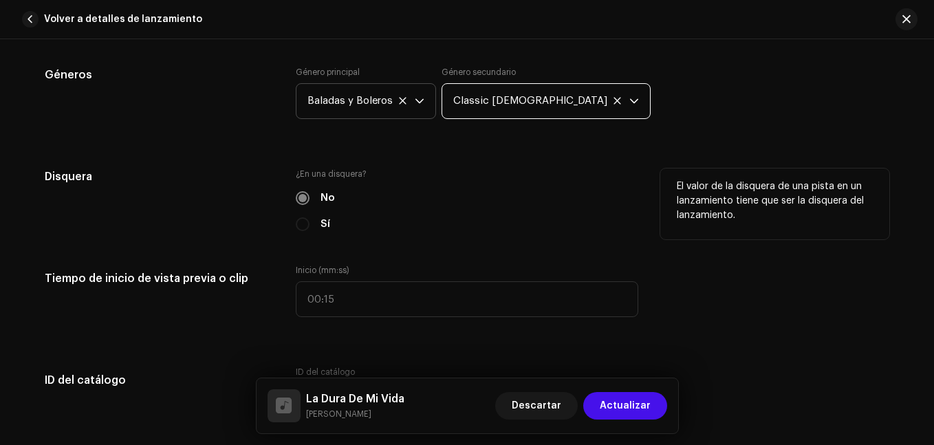
click at [725, 195] on p "El valor de la disquera de una pista en un lanzamiento tiene que ser la disquer…" at bounding box center [775, 200] width 196 height 43
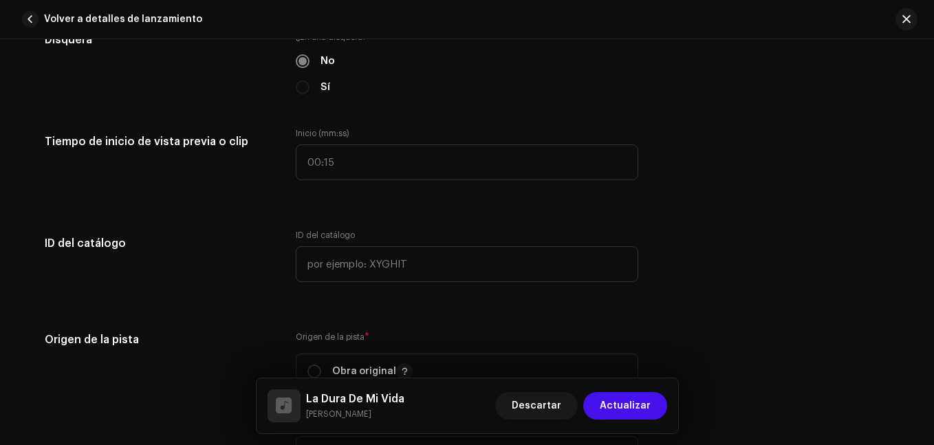
scroll to position [1444, 0]
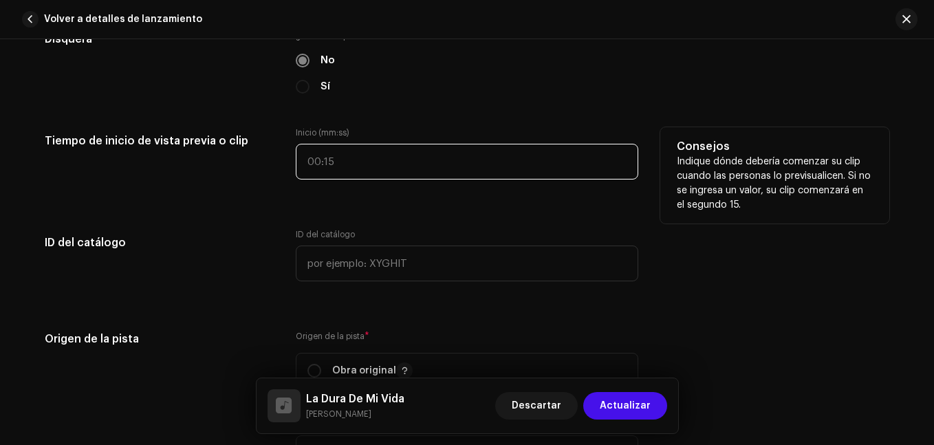
type input ":"
click at [397, 157] on input ":" at bounding box center [467, 162] width 342 height 36
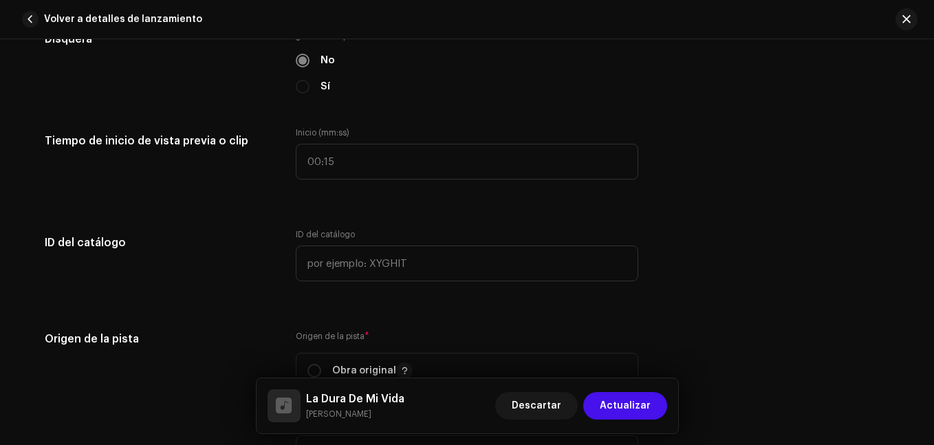
click at [285, 207] on div "Detalles de la pista Complete los siguientes pasos para finalizar su pista. 1 d…" at bounding box center [467, 193] width 888 height 3130
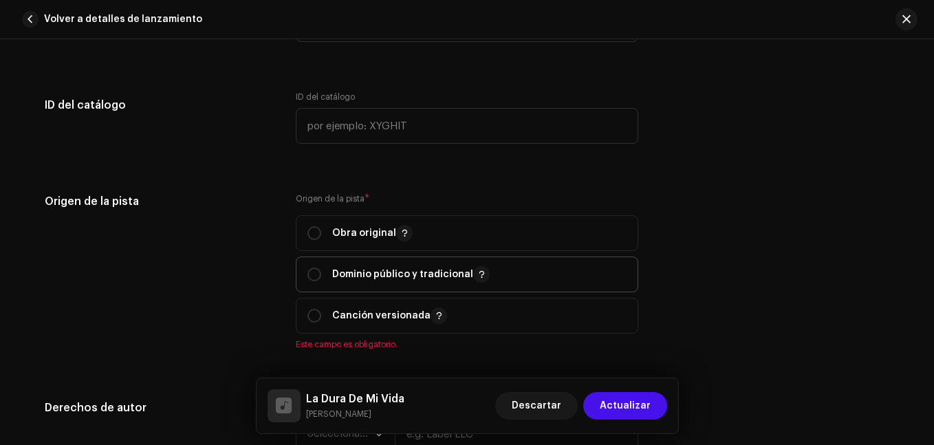
scroll to position [1650, 0]
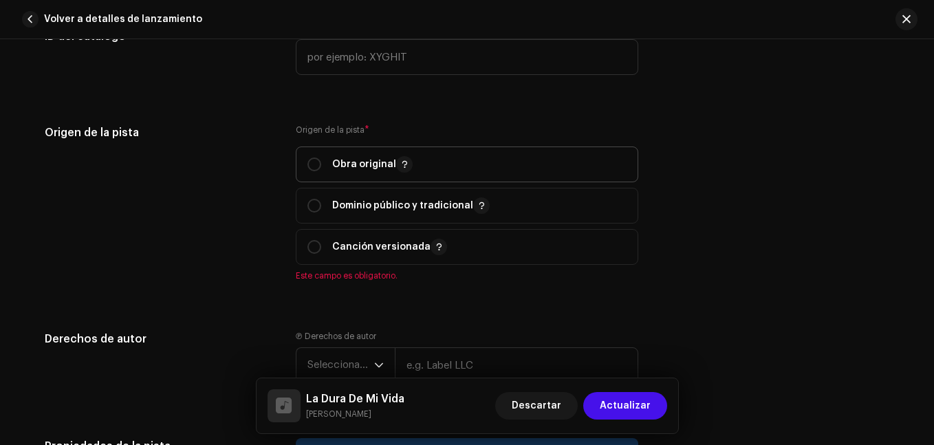
click at [341, 157] on p "Obra original" at bounding box center [372, 164] width 80 height 17
radio input "true"
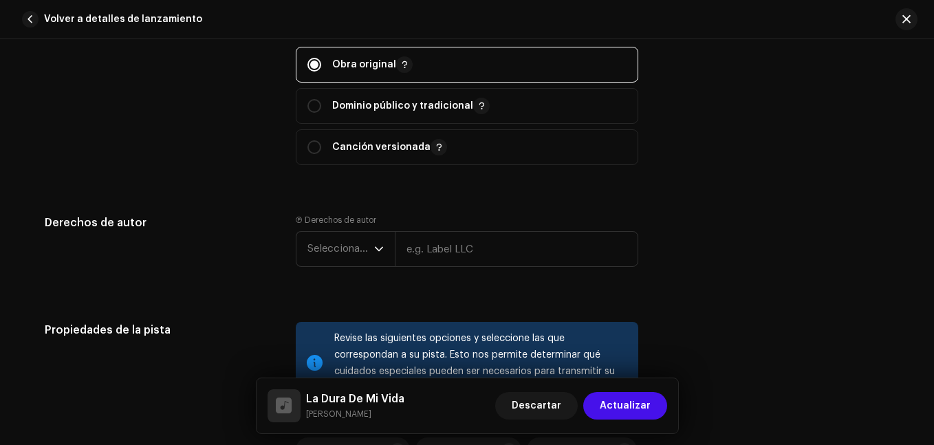
scroll to position [1788, 0]
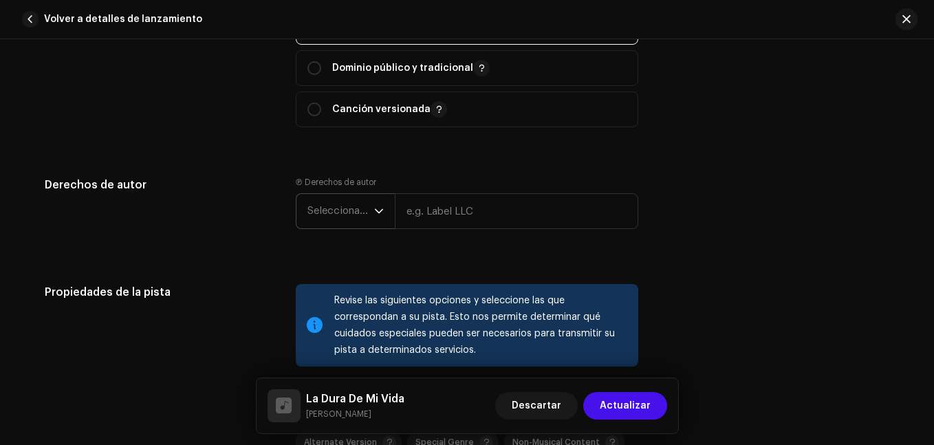
click at [366, 209] on span "Seleccionar año" at bounding box center [340, 211] width 67 height 34
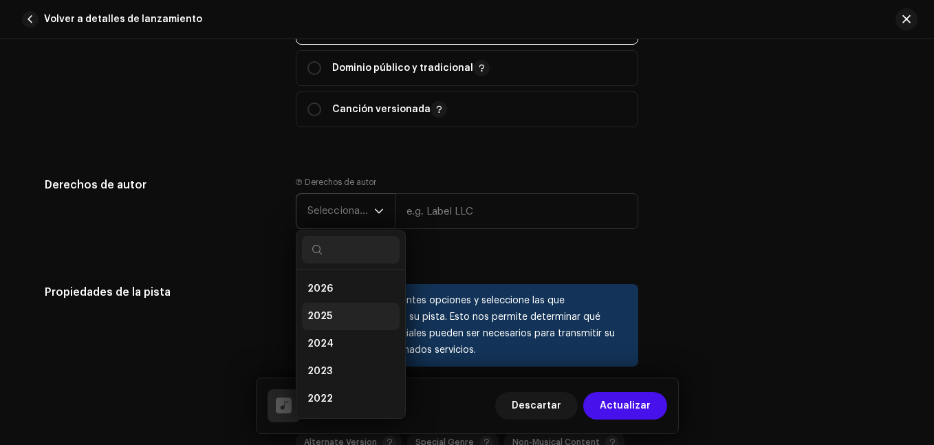
click at [331, 316] on li "2025" at bounding box center [351, 317] width 98 height 28
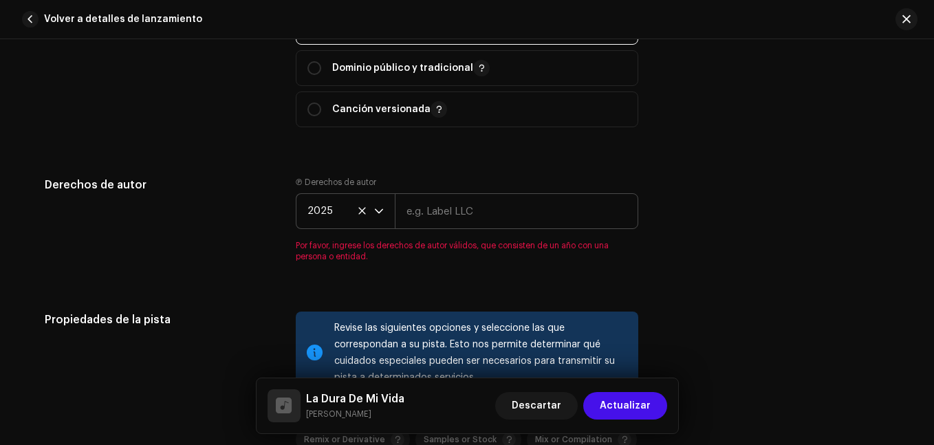
drag, startPoint x: 419, startPoint y: 235, endPoint x: 424, endPoint y: 222, distance: 13.9
click at [420, 234] on div "Ⓟ Derechos de autor 2025 Por favor, ingrese los derechos de autor válidos, que …" at bounding box center [467, 219] width 342 height 85
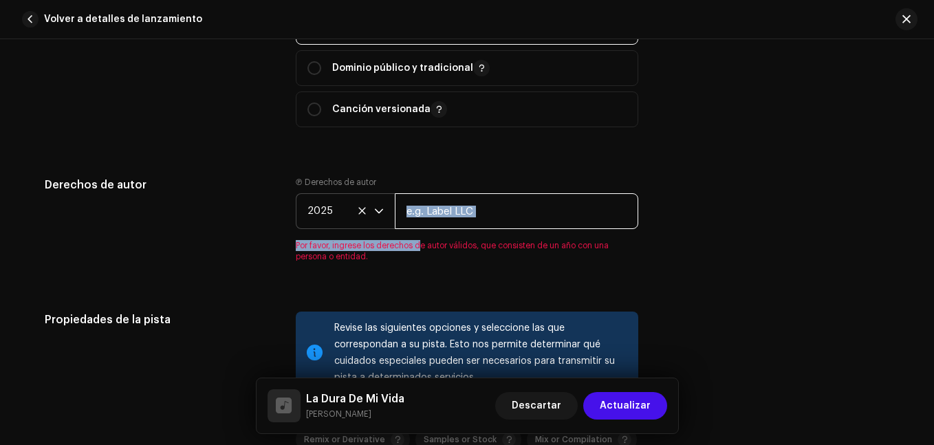
click at [425, 217] on input "text" at bounding box center [516, 211] width 243 height 36
click at [537, 210] on input "text" at bounding box center [516, 211] width 243 height 36
type input "[PERSON_NAME] - Dist. by: DISNY MUSIC DEVELOPMENT, LLC."
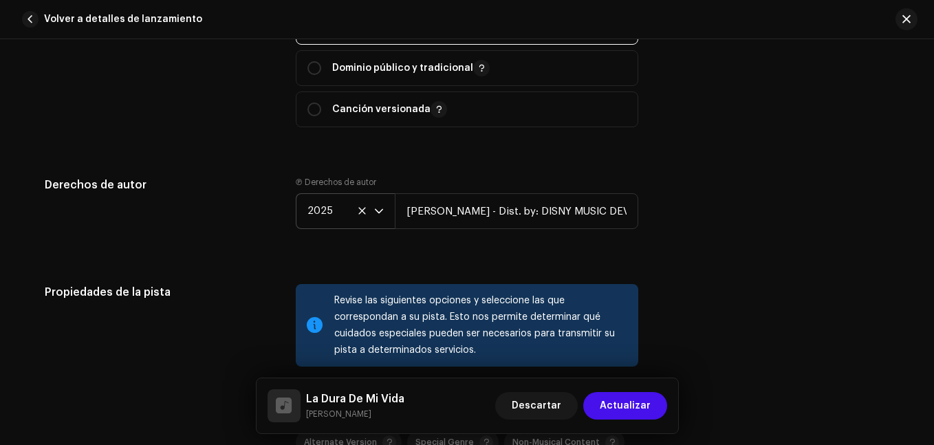
click at [682, 210] on div "Derechos de autor Ⓟ Derechos de autor 2025 [PERSON_NAME] - Dist. by: DISNY MUSI…" at bounding box center [467, 214] width 844 height 74
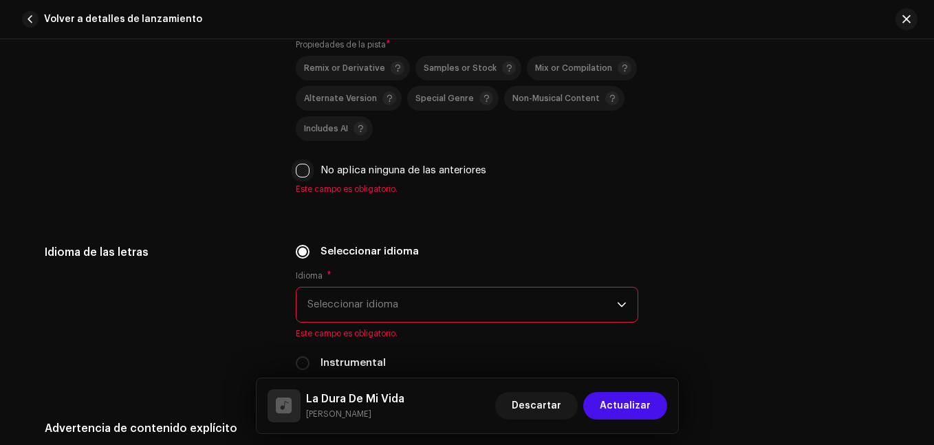
click at [298, 166] on input "No aplica ninguna de las anteriores" at bounding box center [303, 171] width 14 height 14
checkbox input "true"
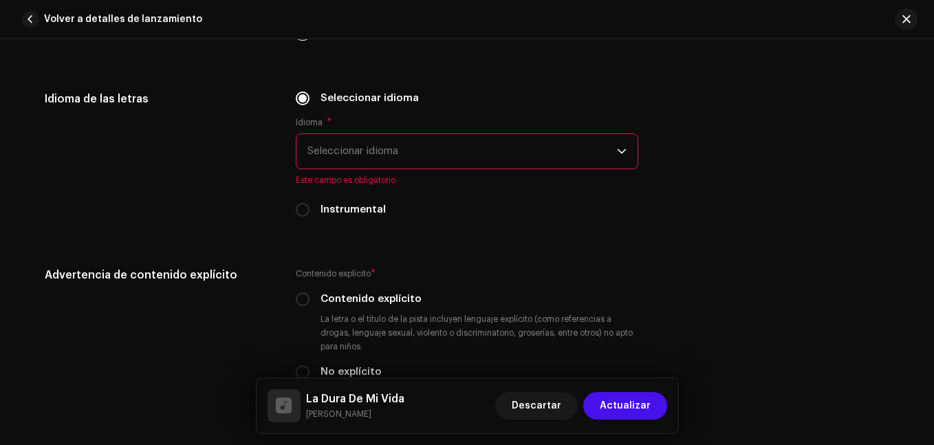
scroll to position [2269, 0]
click at [378, 155] on span "Seleccionar idioma" at bounding box center [461, 150] width 309 height 34
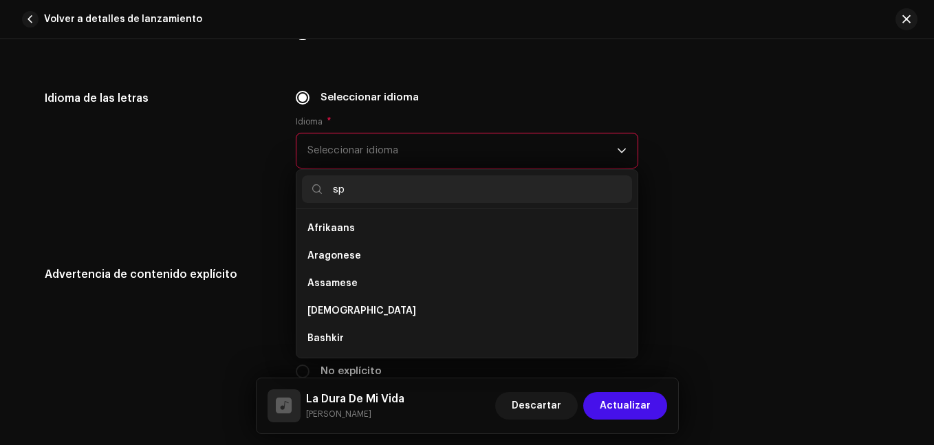
scroll to position [0, 0]
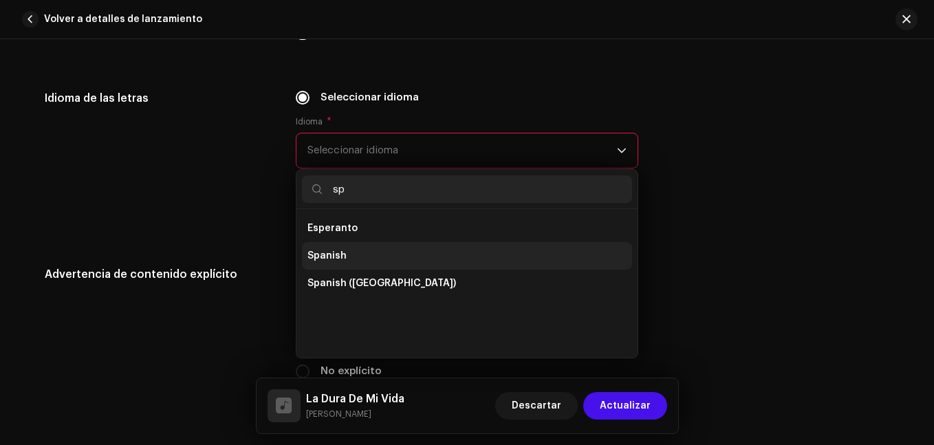
type input "sp"
click at [329, 254] on span "Spanish" at bounding box center [326, 256] width 39 height 14
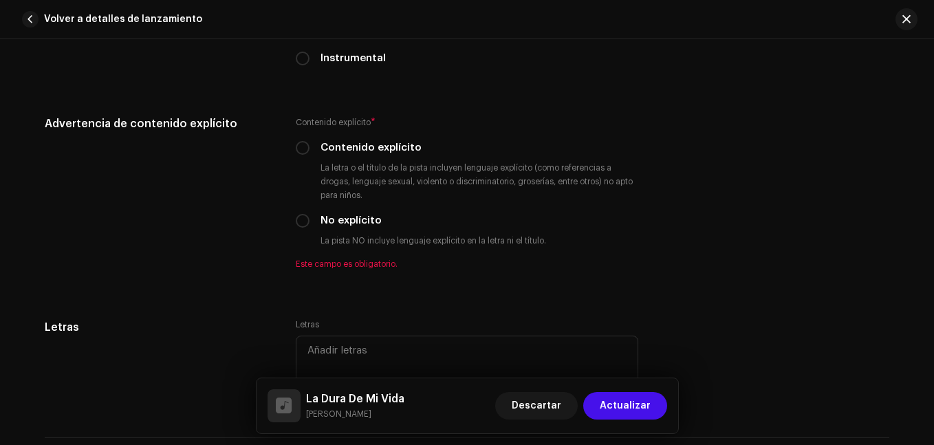
scroll to position [2406, 0]
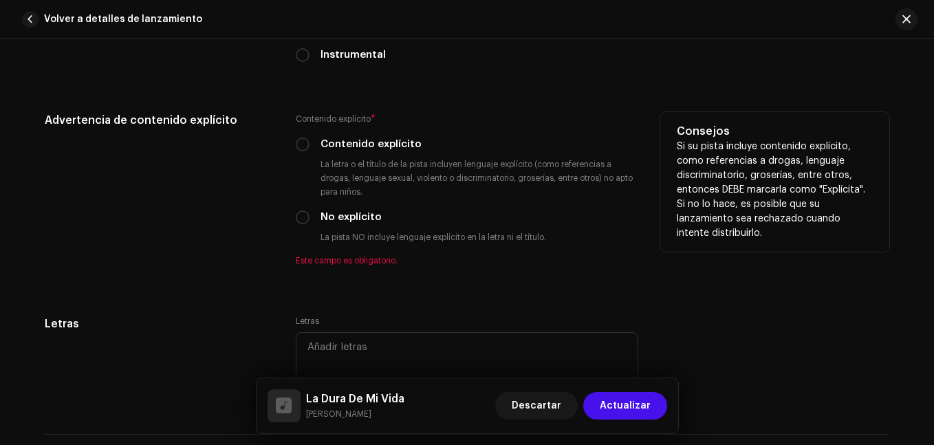
click at [289, 213] on div "Advertencia de contenido explícito Contenido explícito * Contenido explícito La…" at bounding box center [467, 197] width 844 height 171
click at [296, 215] on input "No explícito" at bounding box center [303, 217] width 14 height 14
radio input "true"
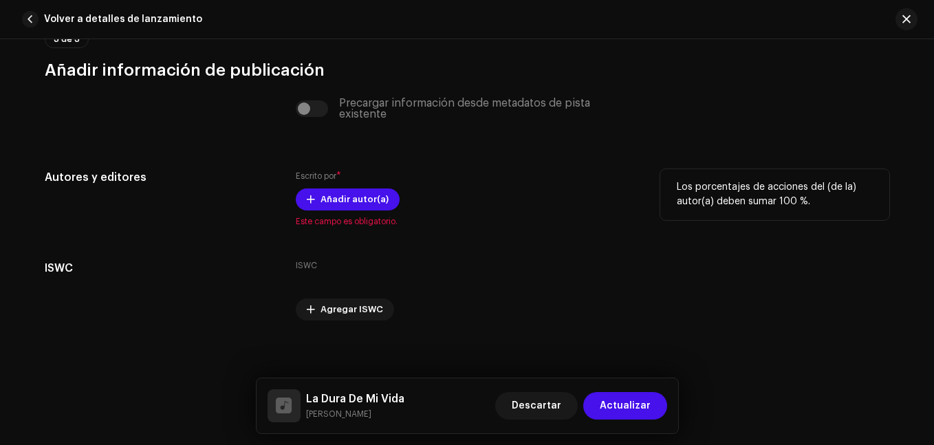
scroll to position [2819, 0]
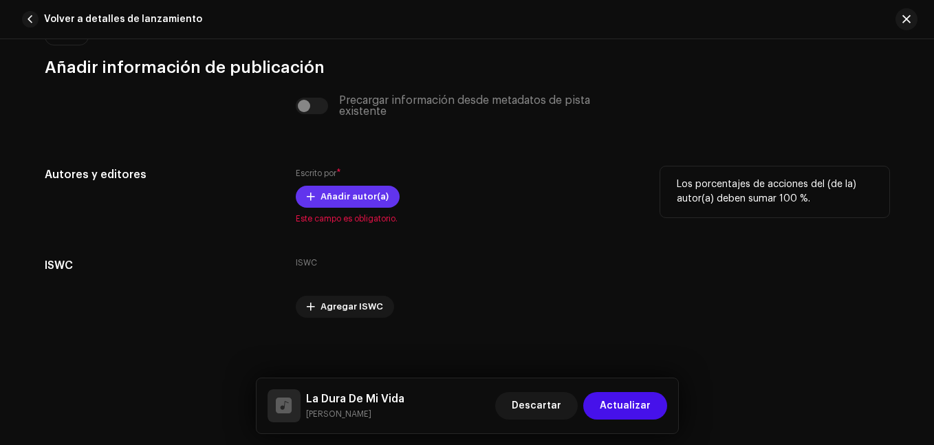
click at [331, 190] on span "Añadir autor(a)" at bounding box center [354, 197] width 68 height 28
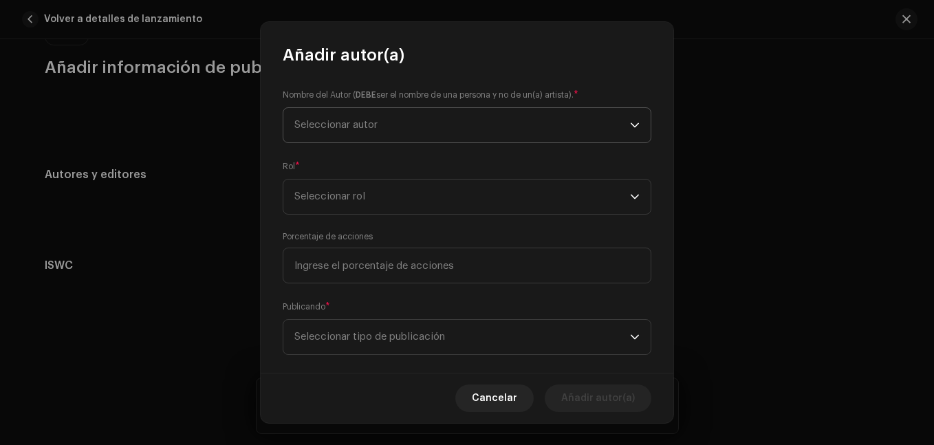
click at [385, 143] on p-select "Seleccionar autor" at bounding box center [467, 125] width 369 height 36
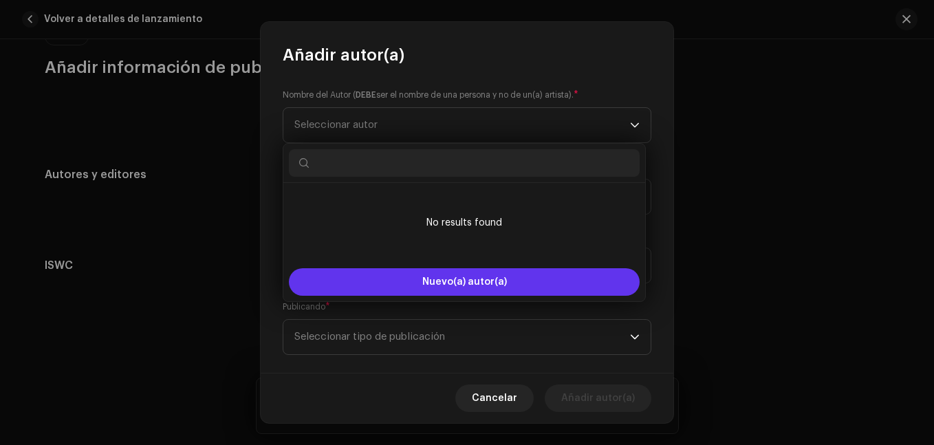
click at [484, 284] on span "Nuevo(a) autor(a)" at bounding box center [464, 282] width 85 height 10
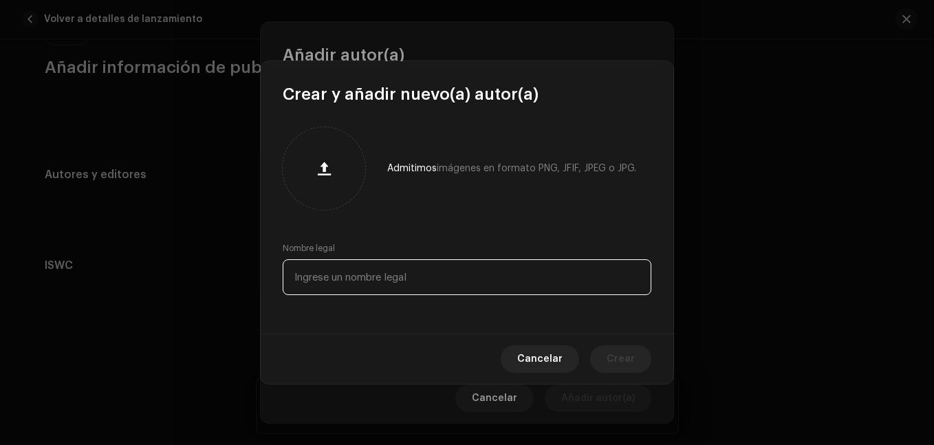
click at [380, 274] on input "text" at bounding box center [467, 277] width 369 height 36
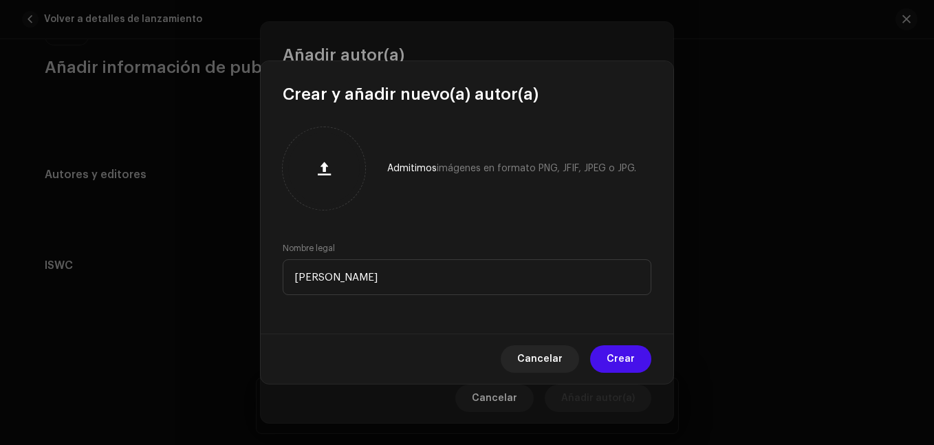
type input "[PERSON_NAME]"
click at [374, 320] on div "Admitimos imágenes en formato PNG, JFIF, JPEG o JPG. Nombre legal [PERSON_NAME]" at bounding box center [467, 219] width 413 height 228
click at [637, 357] on button "Crear" at bounding box center [620, 359] width 61 height 28
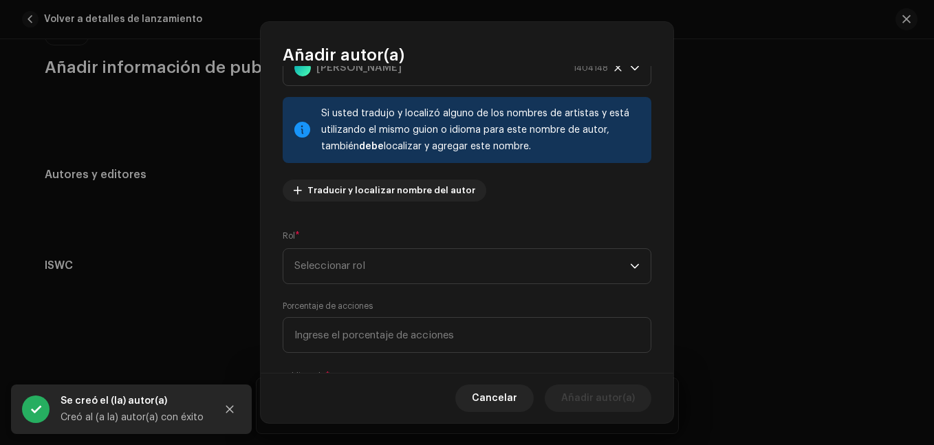
scroll to position [138, 0]
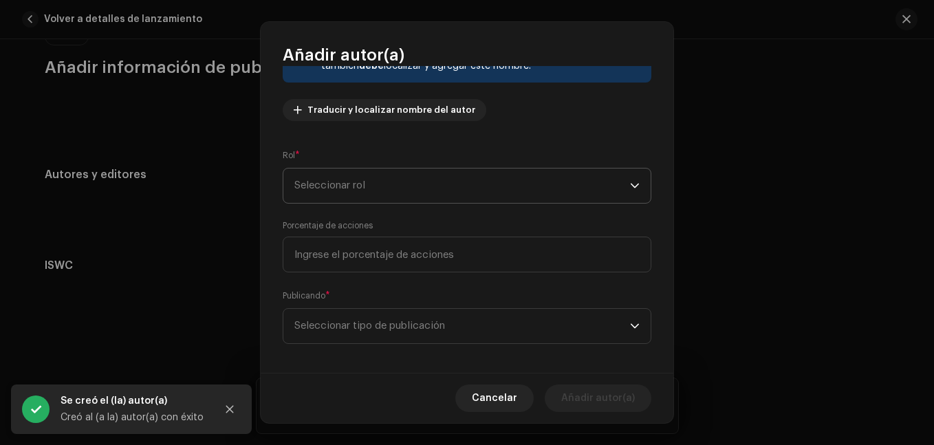
click at [368, 177] on span "Seleccionar rol" at bounding box center [462, 185] width 336 height 34
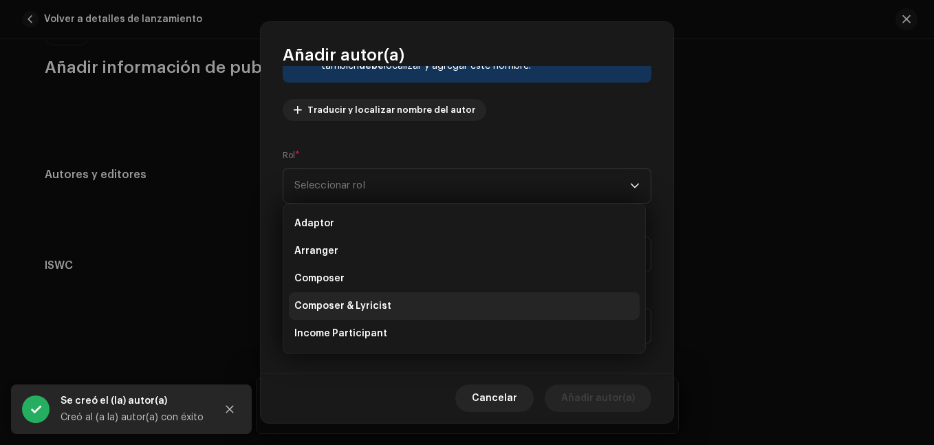
click at [382, 302] on span "Composer & Lyricist" at bounding box center [342, 306] width 97 height 14
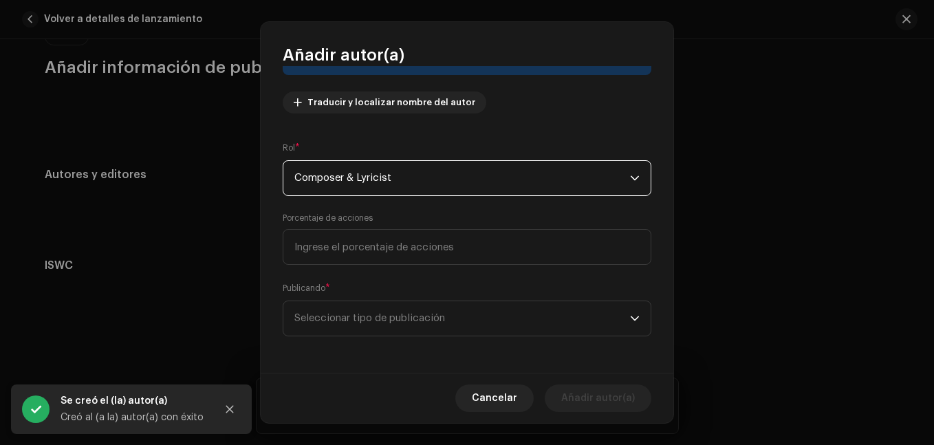
scroll to position [147, 0]
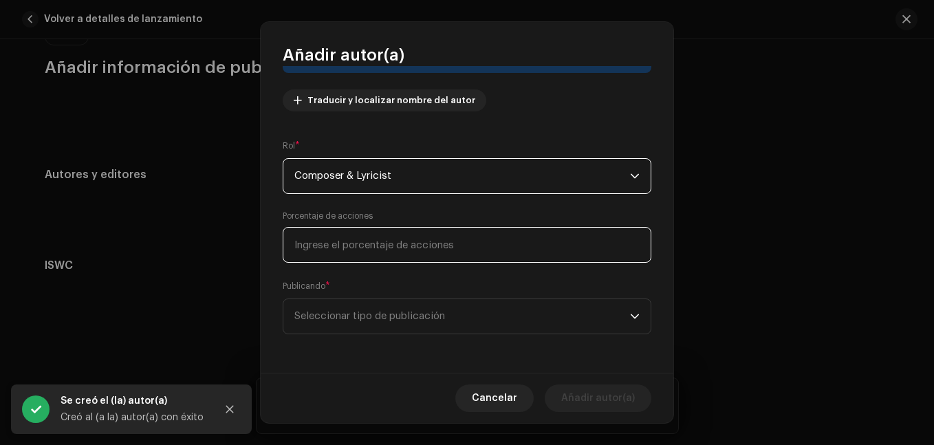
click at [393, 230] on input at bounding box center [467, 245] width 369 height 36
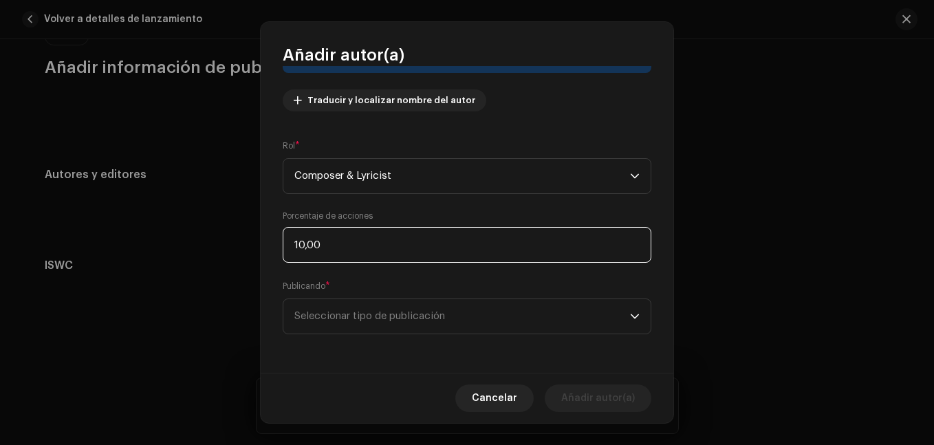
type input "100,00"
click at [408, 328] on span "Seleccionar tipo de publicación" at bounding box center [462, 316] width 336 height 34
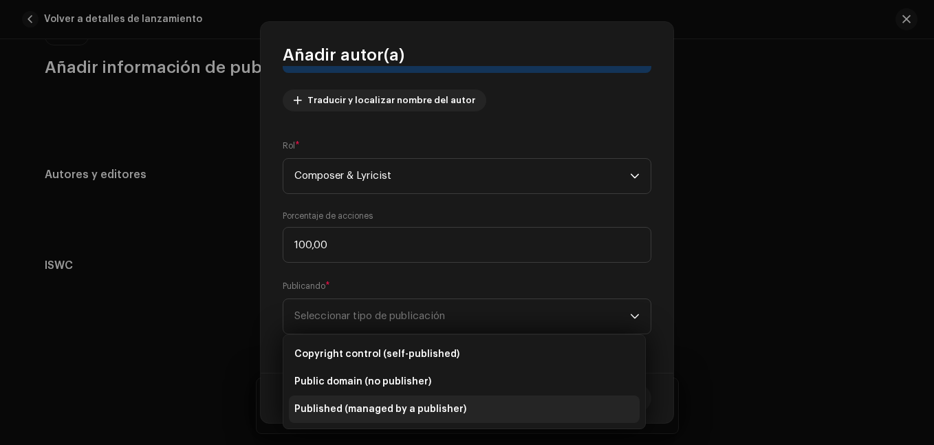
click at [408, 404] on span "Published (managed by a publisher)" at bounding box center [380, 409] width 172 height 14
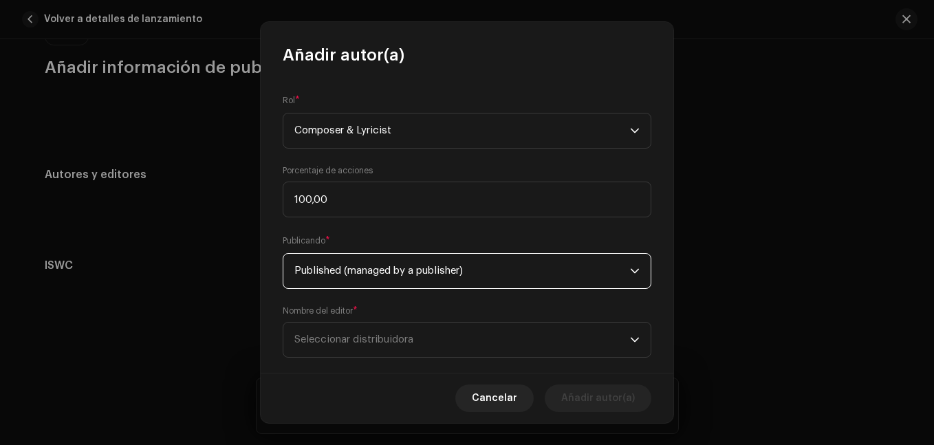
scroll to position [216, 0]
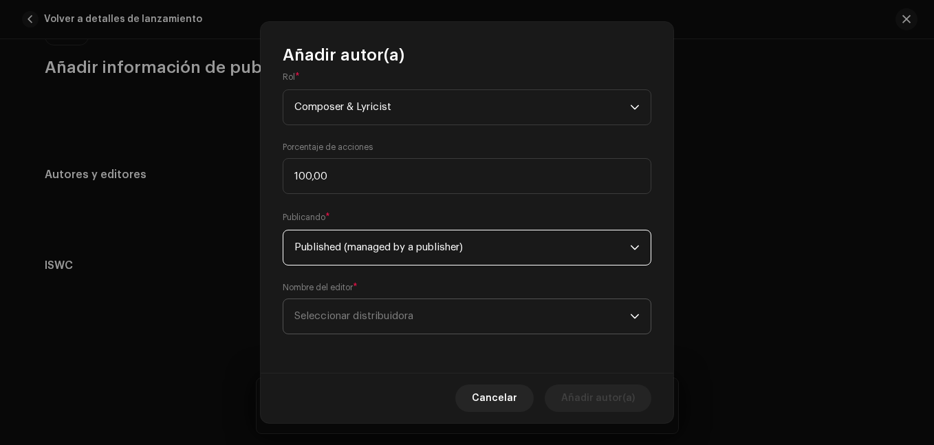
click at [428, 318] on span "Seleccionar distribuidora" at bounding box center [462, 316] width 336 height 34
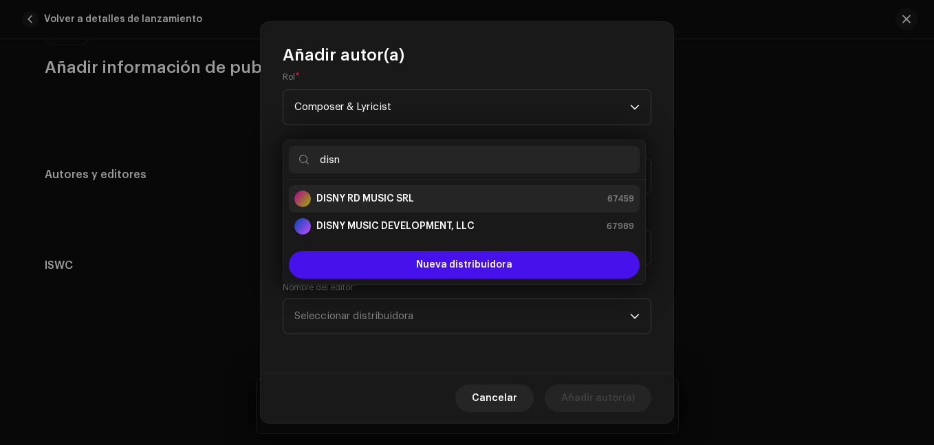
type input "disn"
click at [422, 204] on div "DISNY RD MUSIC SRL 67459" at bounding box center [464, 198] width 340 height 17
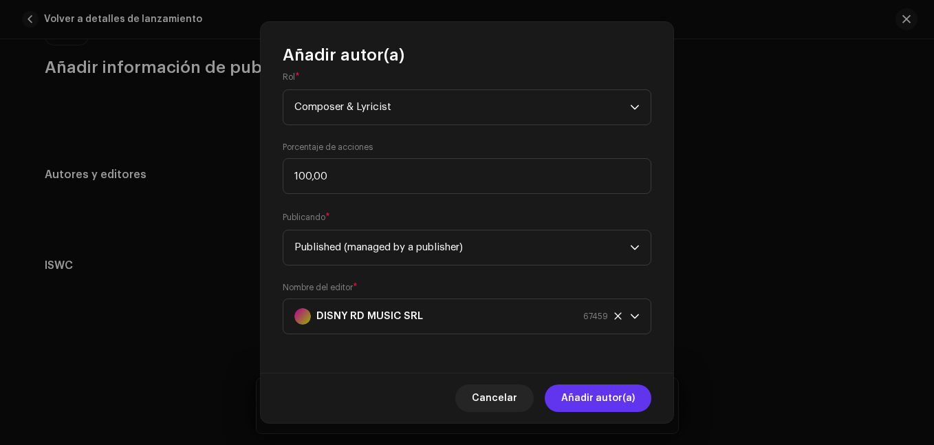
click at [576, 388] on span "Añadir autor(a)" at bounding box center [598, 398] width 74 height 28
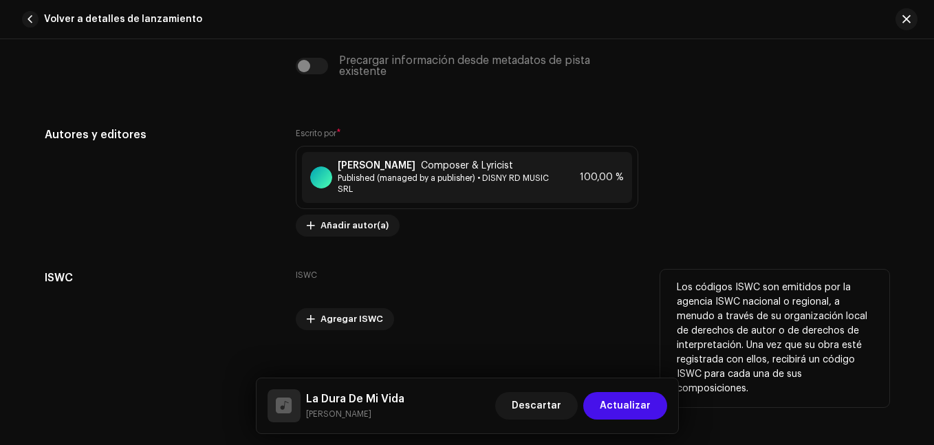
scroll to position [2876, 0]
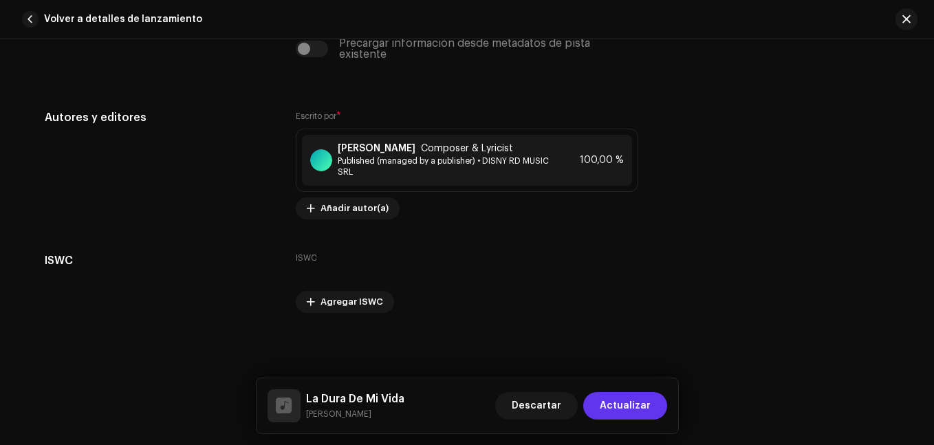
click at [633, 407] on span "Actualizar" at bounding box center [625, 406] width 51 height 28
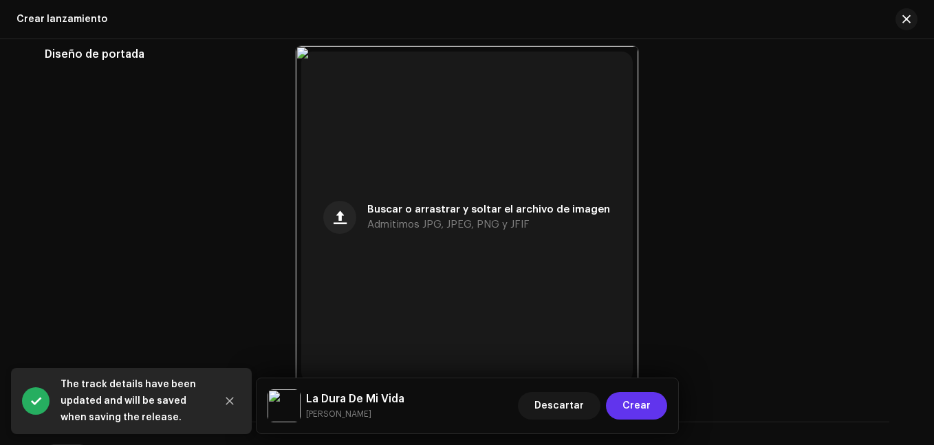
scroll to position [825, 0]
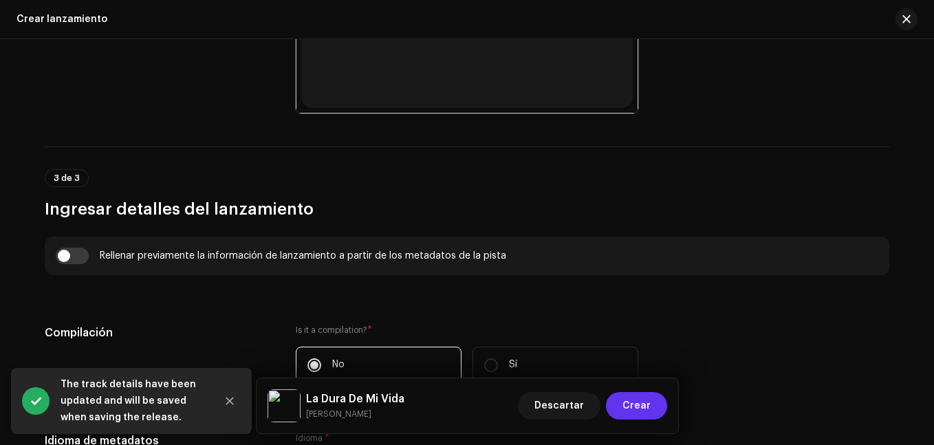
click at [646, 406] on span "Crear" at bounding box center [636, 406] width 28 height 28
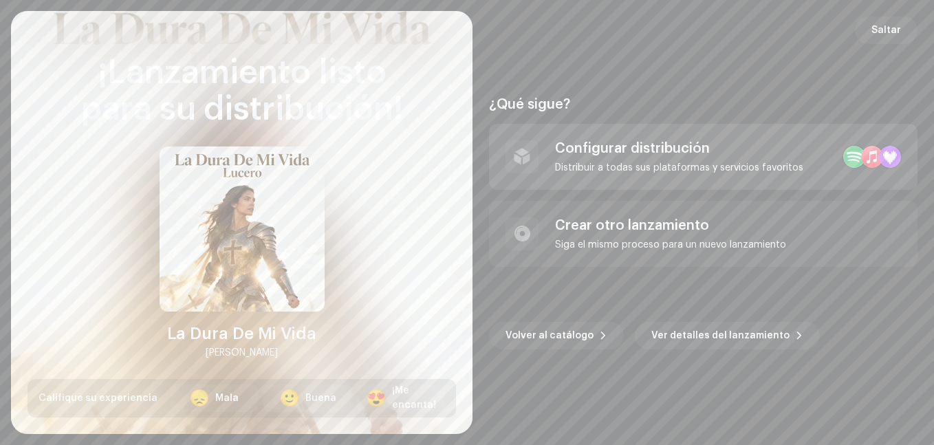
click at [619, 148] on div "Configurar distribución" at bounding box center [679, 148] width 248 height 17
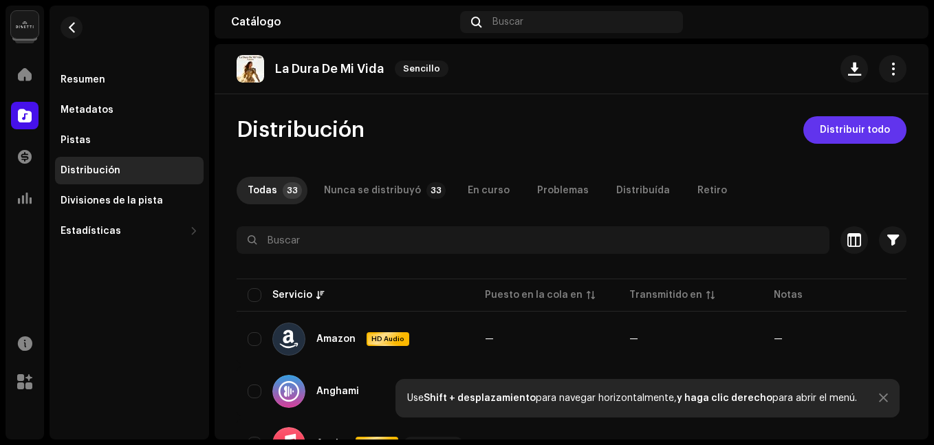
click at [811, 133] on button "Distribuir todo" at bounding box center [854, 130] width 103 height 28
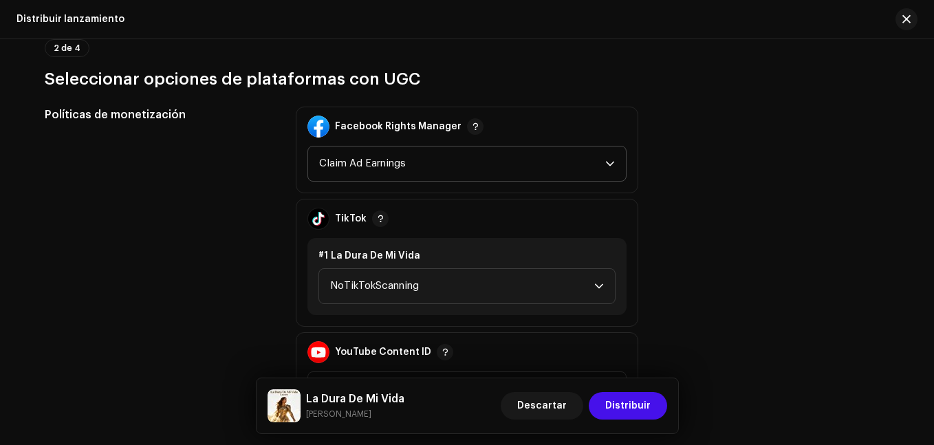
scroll to position [1719, 0]
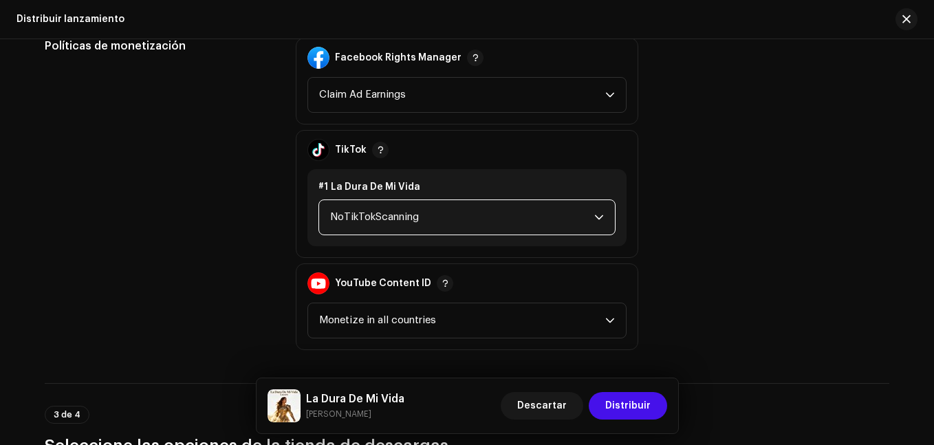
click at [450, 215] on span "NoTikTokScanning" at bounding box center [462, 217] width 264 height 34
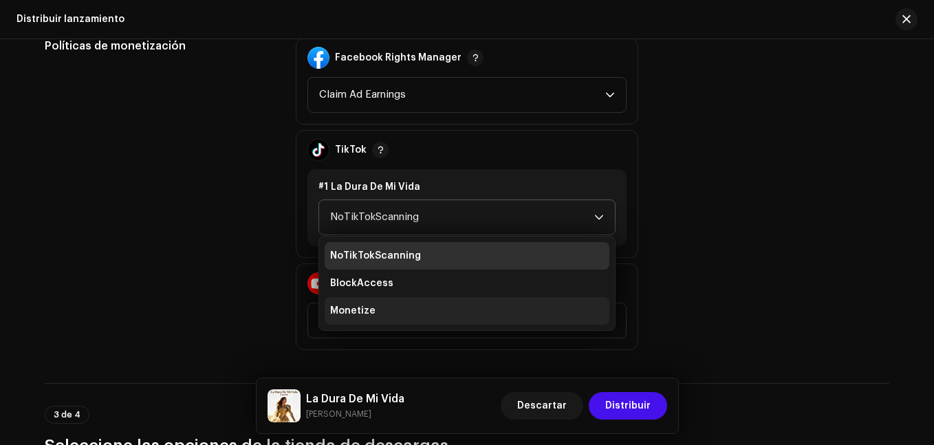
click at [360, 316] on span "Monetize" at bounding box center [352, 311] width 45 height 14
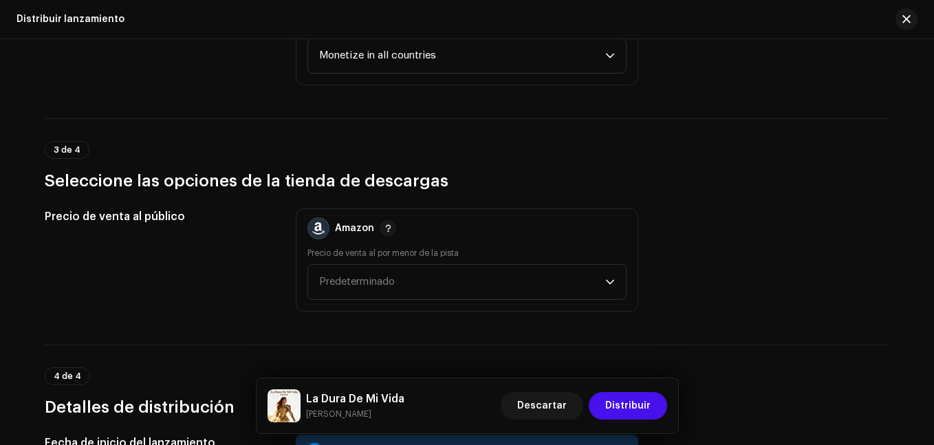
scroll to position [1994, 0]
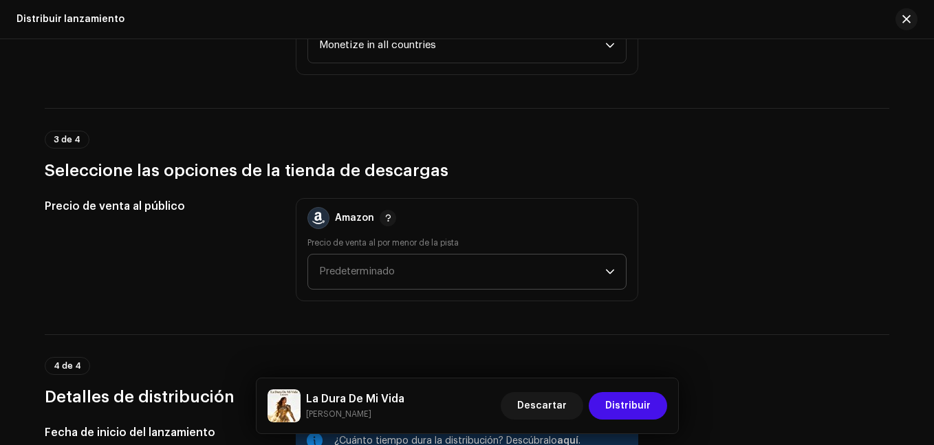
click at [437, 276] on span "Predeterminado" at bounding box center [462, 271] width 286 height 34
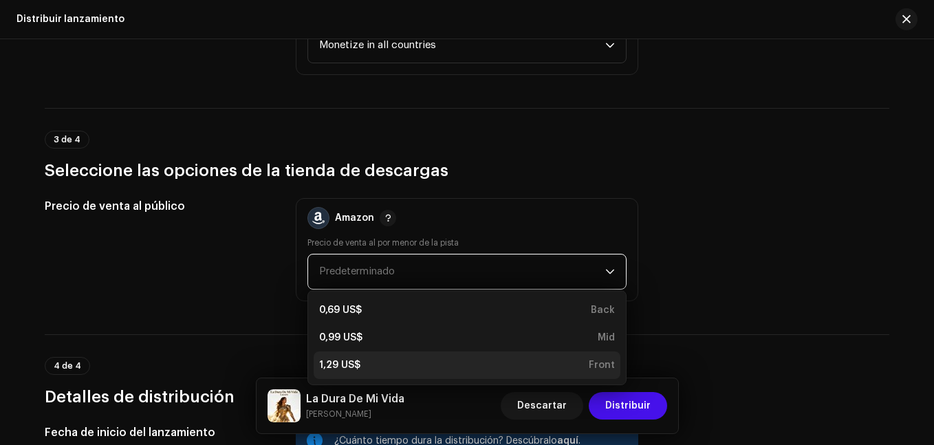
drag, startPoint x: 342, startPoint y: 358, endPoint x: 432, endPoint y: 303, distance: 105.0
click at [343, 358] on div "1,29 US$" at bounding box center [339, 365] width 41 height 14
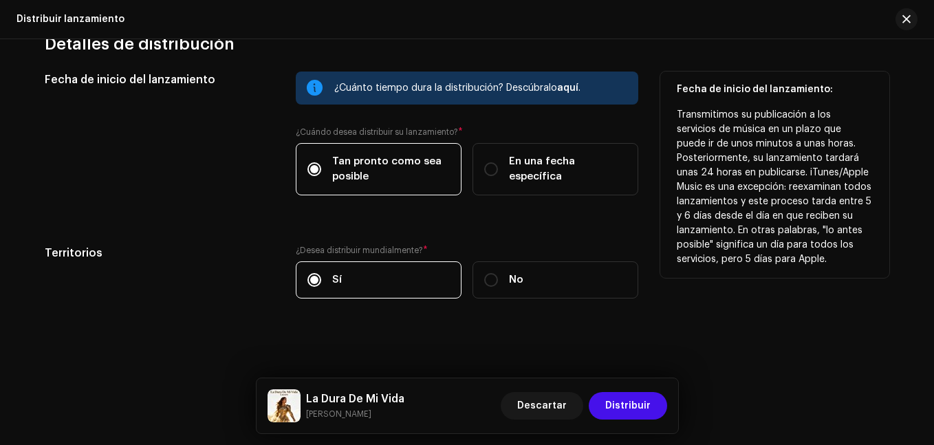
scroll to position [2349, 0]
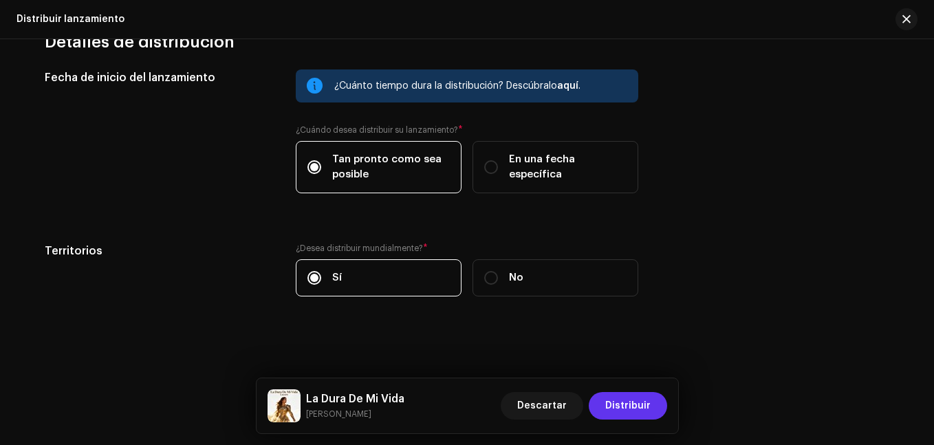
click at [644, 406] on span "Distribuir" at bounding box center [627, 406] width 45 height 28
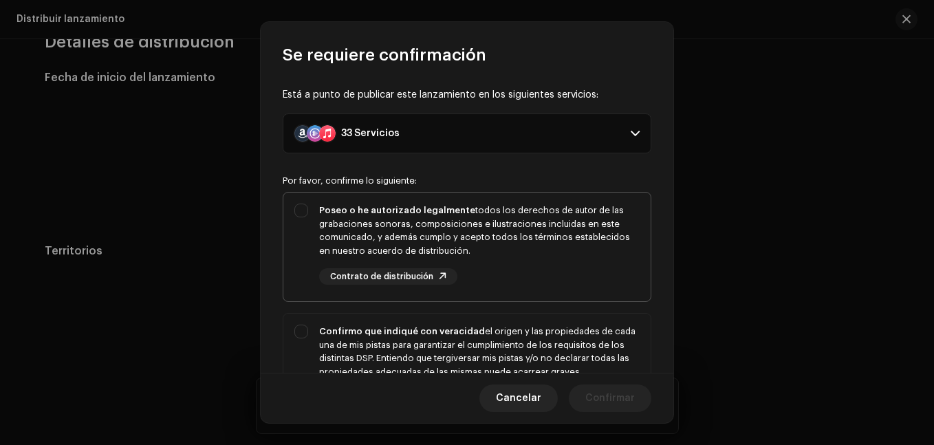
click at [336, 245] on div "Poseo o he autorizado legalmente todos los derechos de autor de las grabaciones…" at bounding box center [479, 231] width 320 height 54
checkbox input "true"
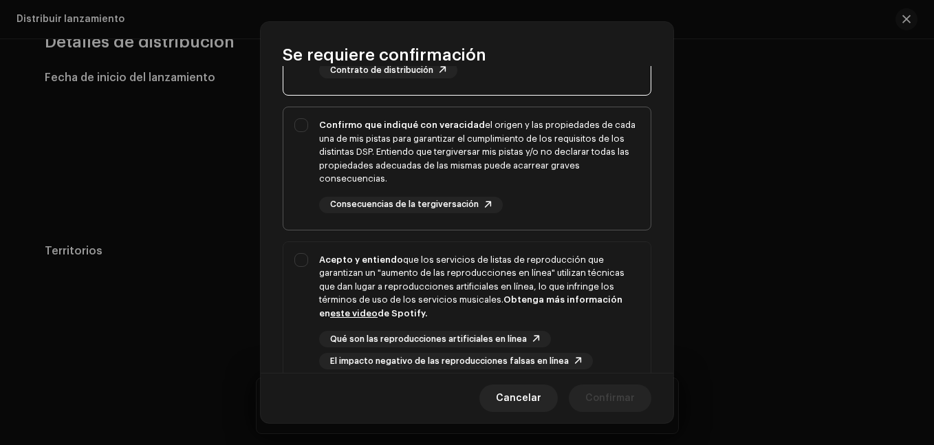
click at [373, 142] on div "Confirmo que indiqué con veracidad el origen y las propiedades de cada una de m…" at bounding box center [479, 151] width 320 height 67
checkbox input "true"
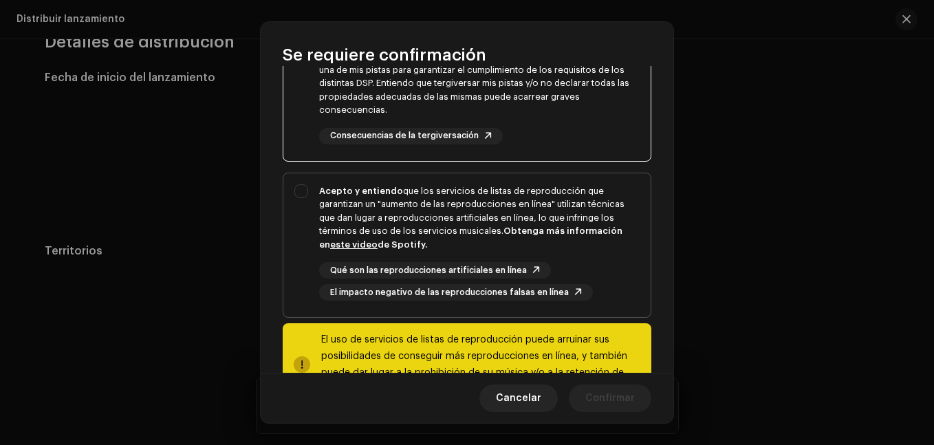
click at [364, 197] on div "Acepto y entiendo que los servicios de listas de reproducción que garantizan un…" at bounding box center [479, 217] width 320 height 67
checkbox input "true"
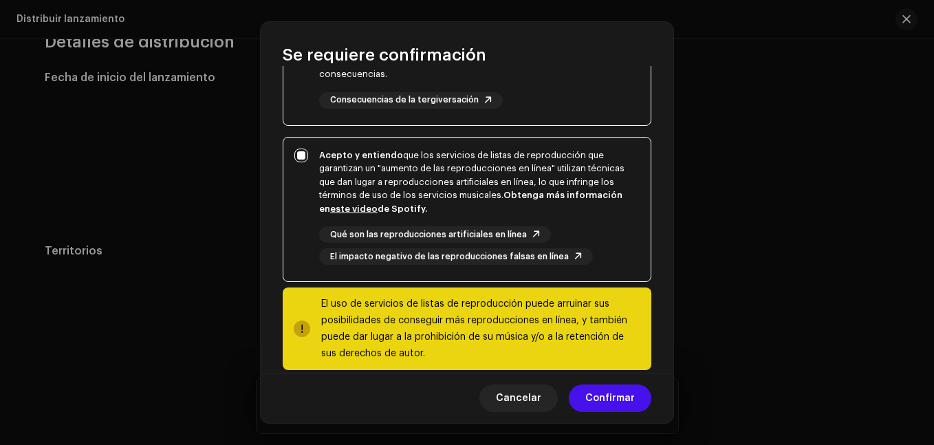
scroll to position [330, 0]
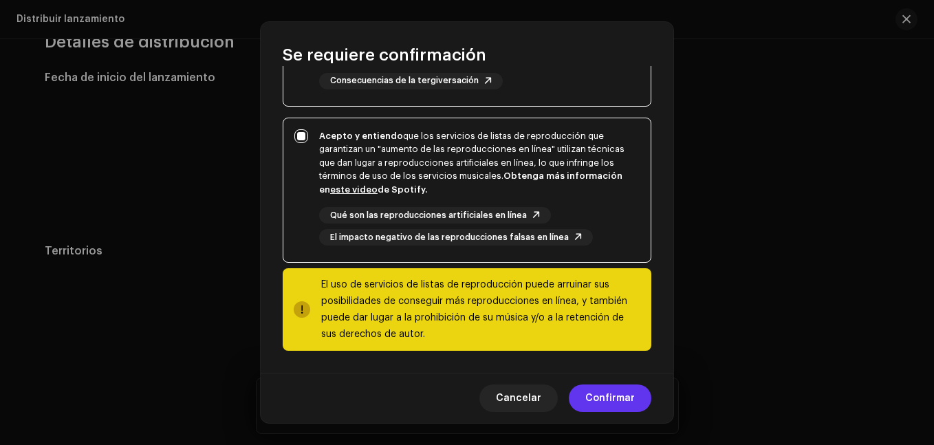
click at [600, 406] on span "Confirmar" at bounding box center [610, 398] width 50 height 28
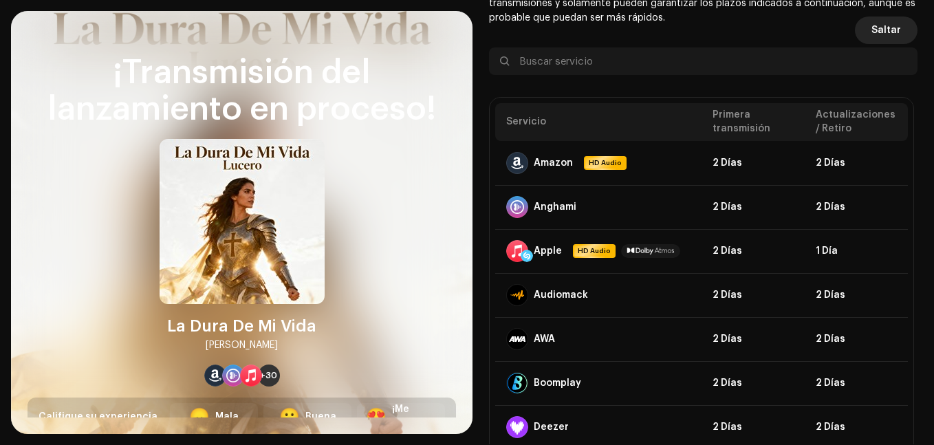
click at [884, 35] on span "Saltar" at bounding box center [886, 31] width 30 height 28
